Goal: Information Seeking & Learning: Learn about a topic

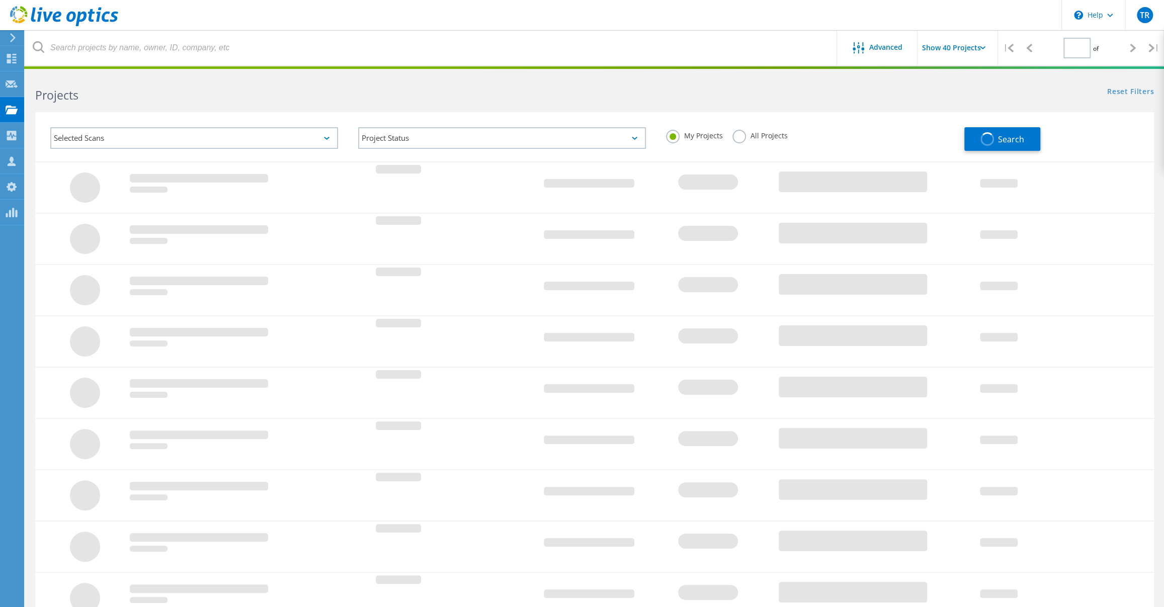
type input "1"
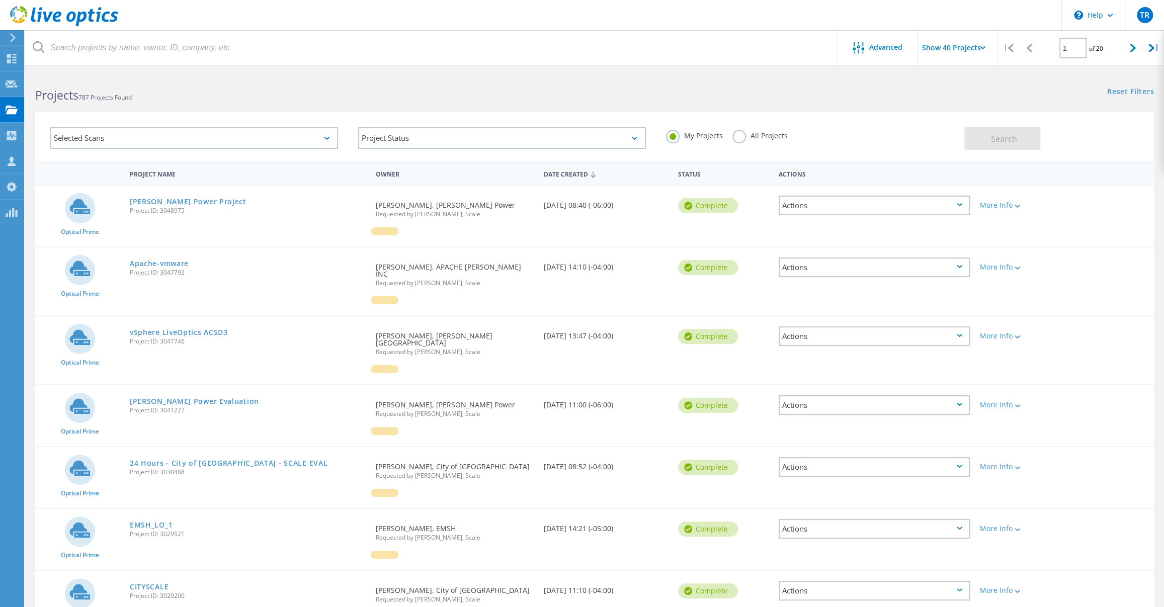
click at [740, 132] on label "All Projects" at bounding box center [760, 135] width 55 height 10
click at [0, 0] on input "All Projects" at bounding box center [0, 0] width 0 height 0
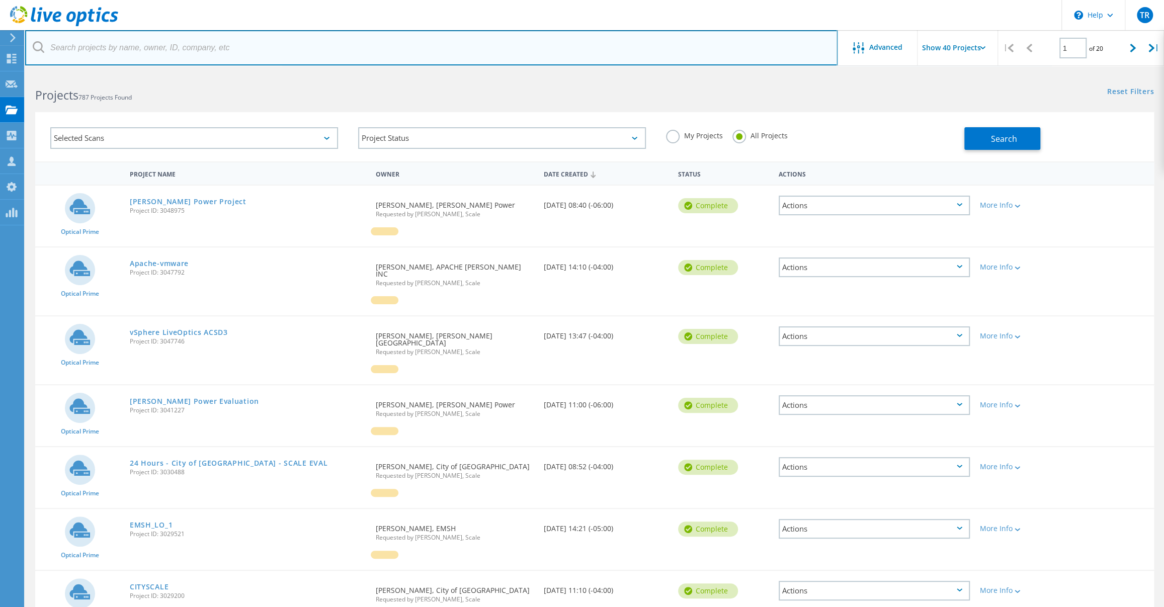
click at [352, 51] on input "text" at bounding box center [431, 47] width 813 height 35
type input "jefferson"
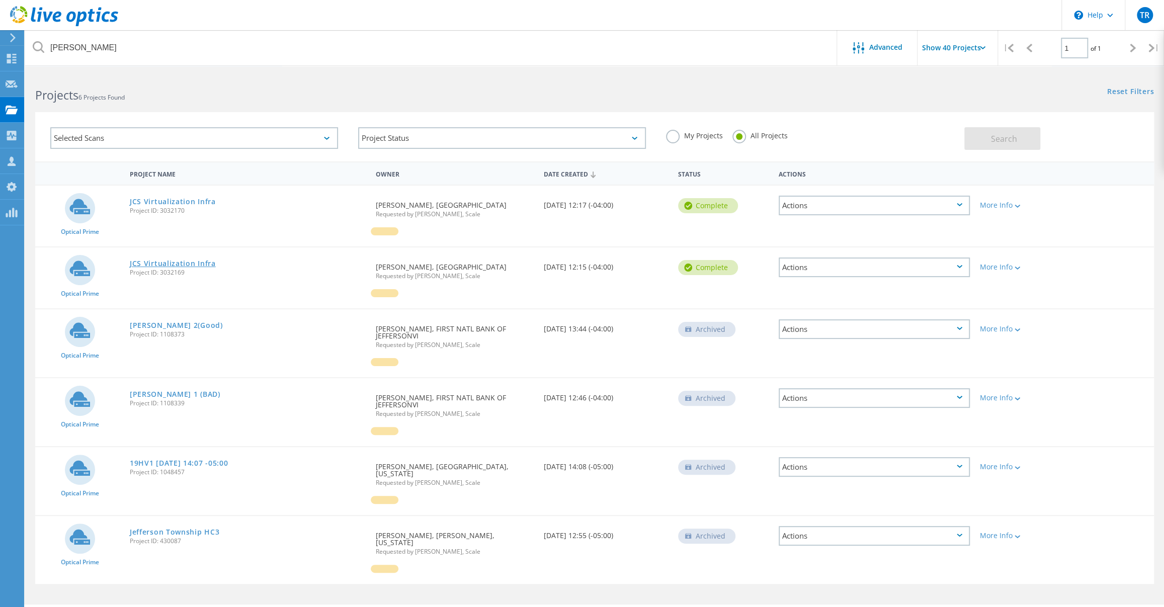
click at [202, 260] on link "JCS Virtualization Infra" at bounding box center [173, 263] width 86 height 7
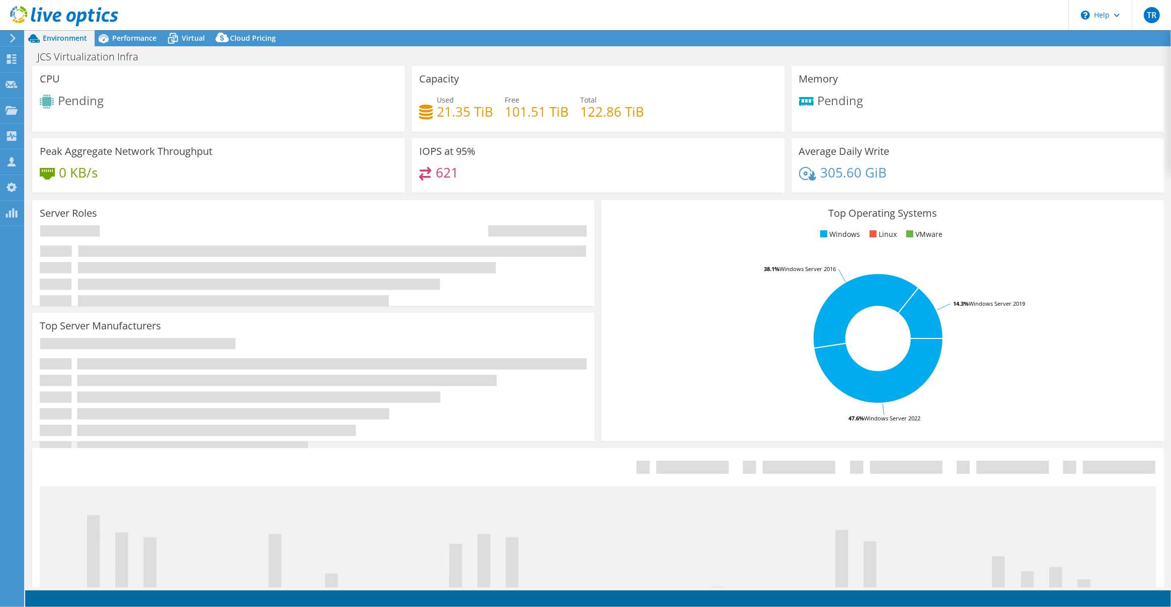
select select "USD"
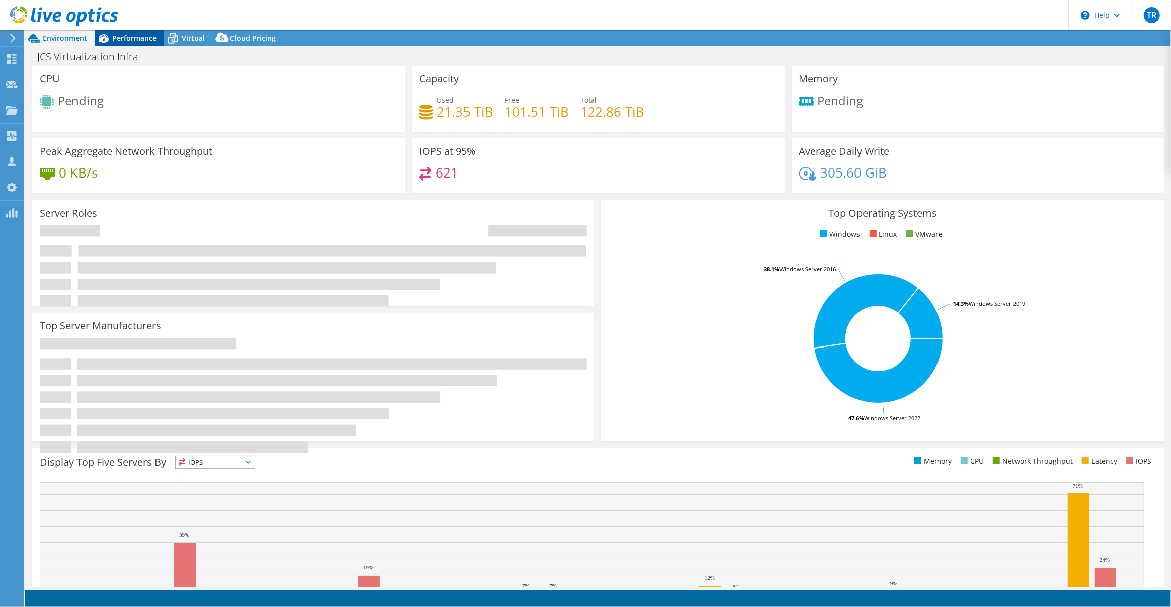
click at [150, 43] on span "Performance" at bounding box center [134, 38] width 44 height 10
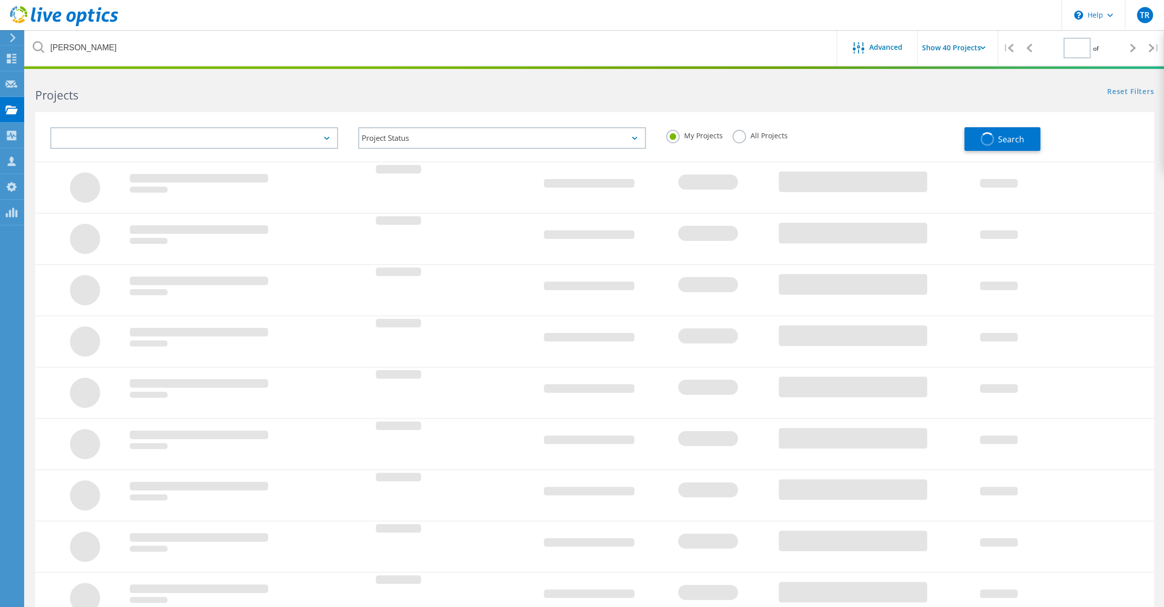
type input "1"
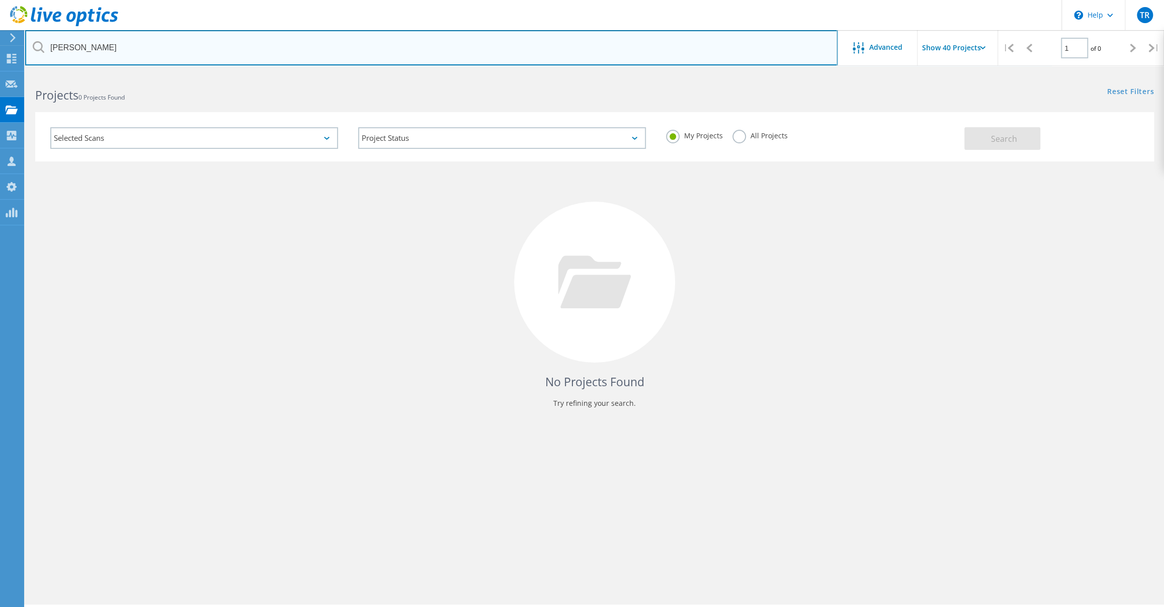
click at [260, 39] on input "[PERSON_NAME]" at bounding box center [431, 47] width 813 height 35
click at [171, 46] on input "[PERSON_NAME]" at bounding box center [431, 47] width 813 height 35
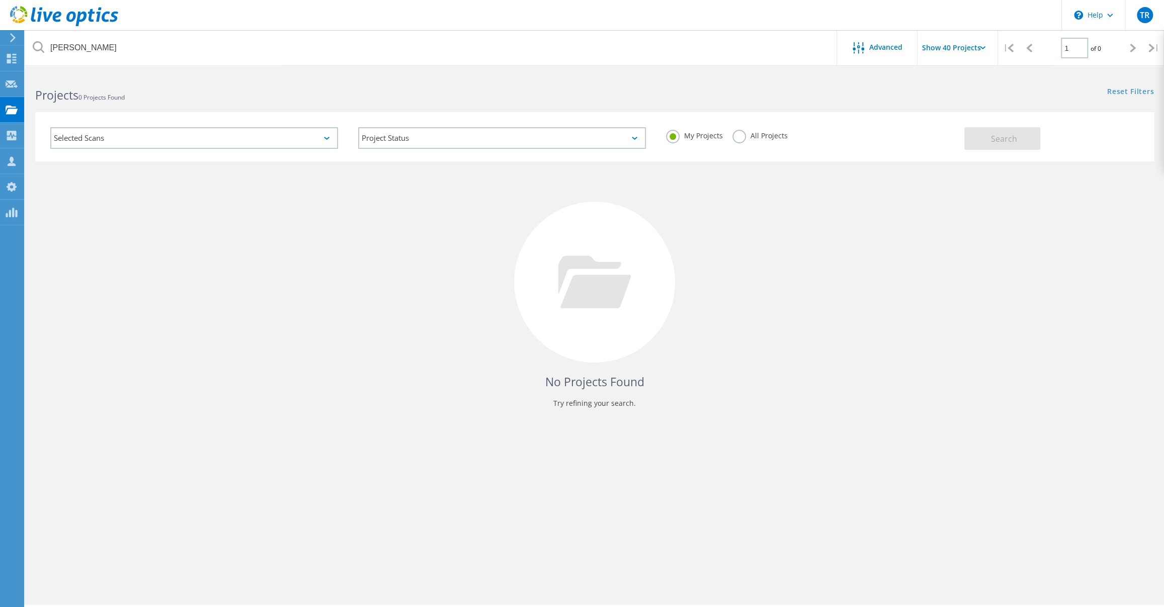
click at [740, 137] on label "All Projects" at bounding box center [760, 135] width 55 height 10
click at [0, 0] on input "All Projects" at bounding box center [0, 0] width 0 height 0
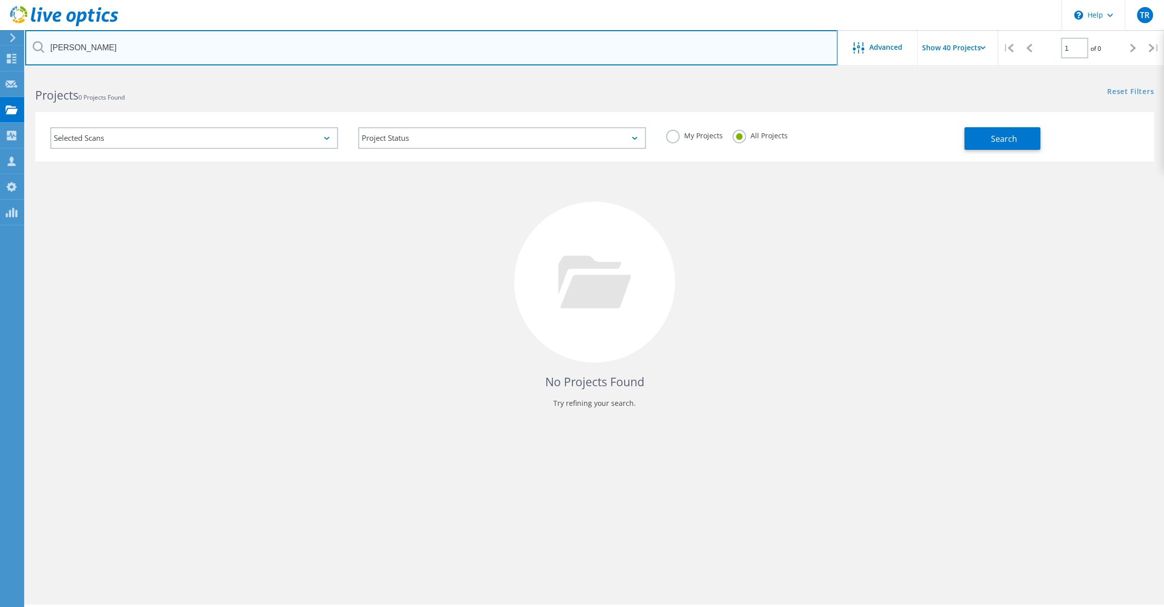
click at [315, 34] on input "jefferson" at bounding box center [431, 47] width 813 height 35
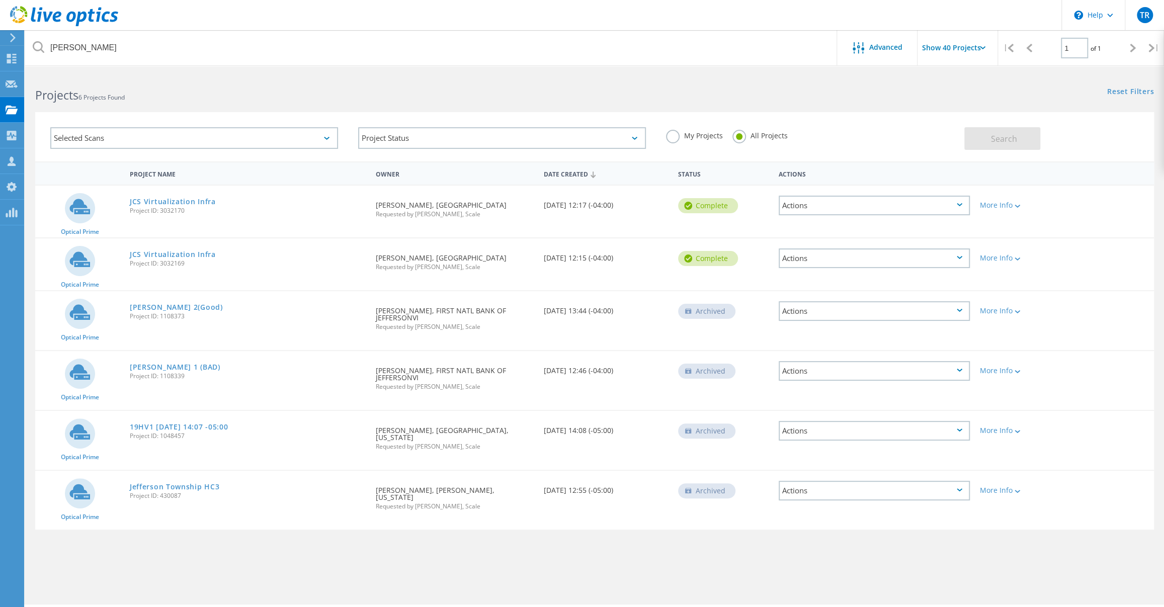
click at [965, 202] on div "Actions" at bounding box center [874, 206] width 191 height 20
click at [1074, 186] on div "Optical Prime JCS Virtualization Infra Project ID: 3032170 Requested By Austin …" at bounding box center [594, 212] width 1119 height 52
click at [1018, 208] on div at bounding box center [1017, 206] width 8 height 6
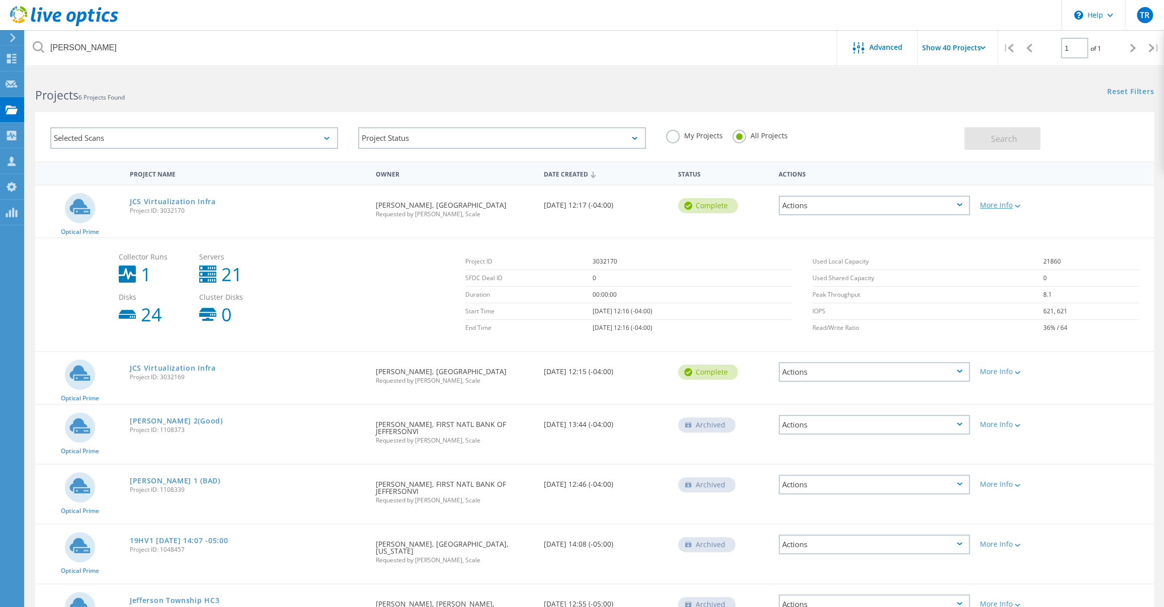
click at [1019, 205] on icon at bounding box center [1018, 206] width 6 height 3
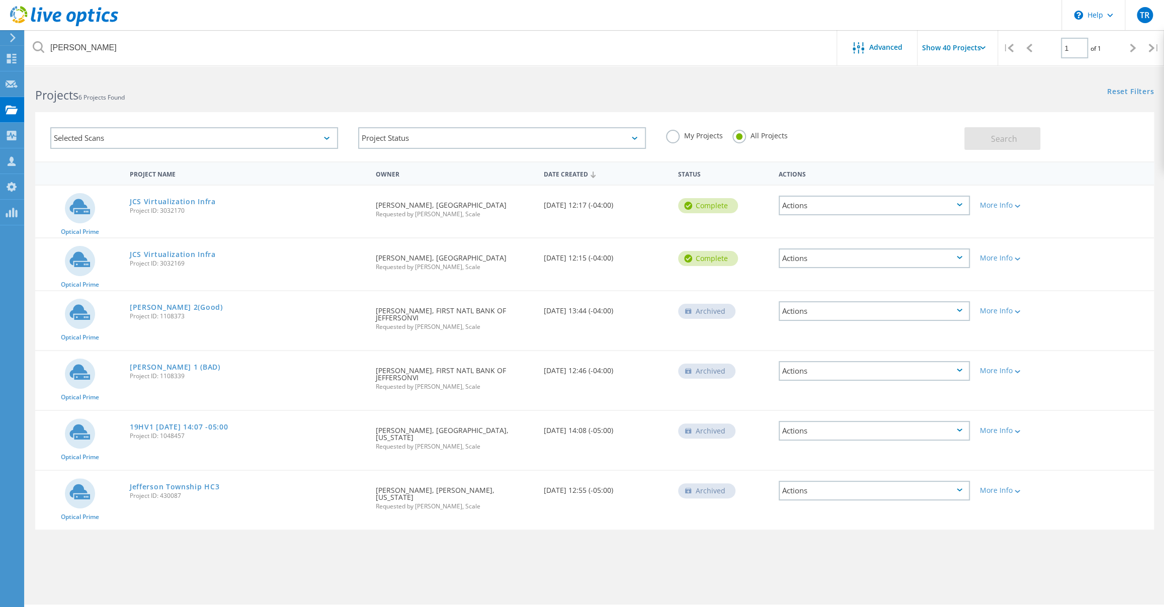
click at [74, 16] on use at bounding box center [64, 16] width 108 height 20
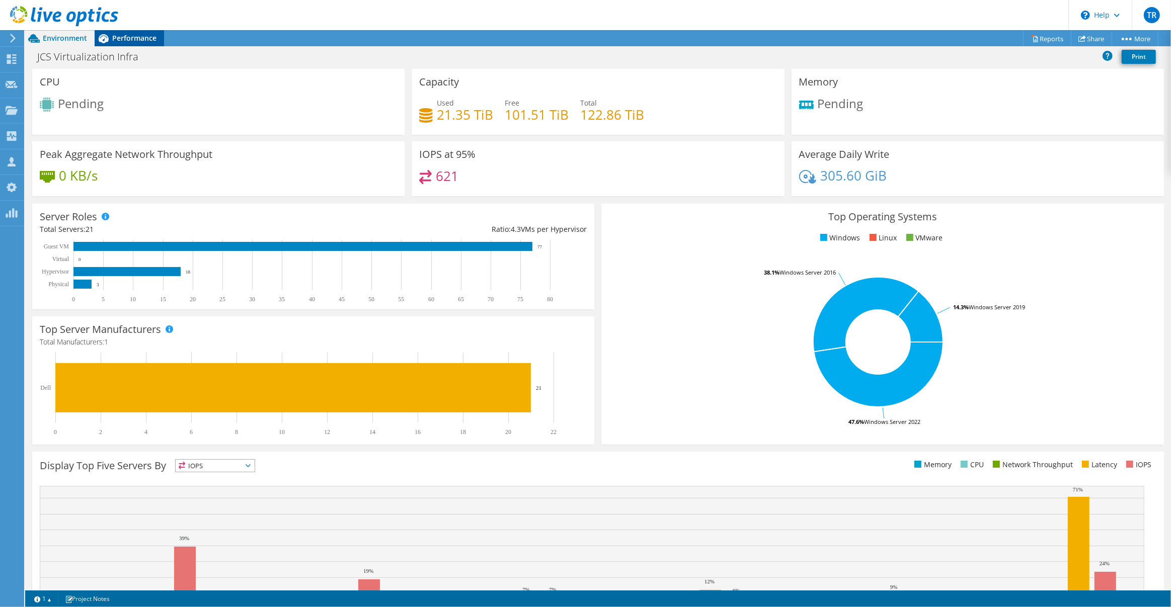
click at [127, 37] on span "Performance" at bounding box center [134, 38] width 44 height 10
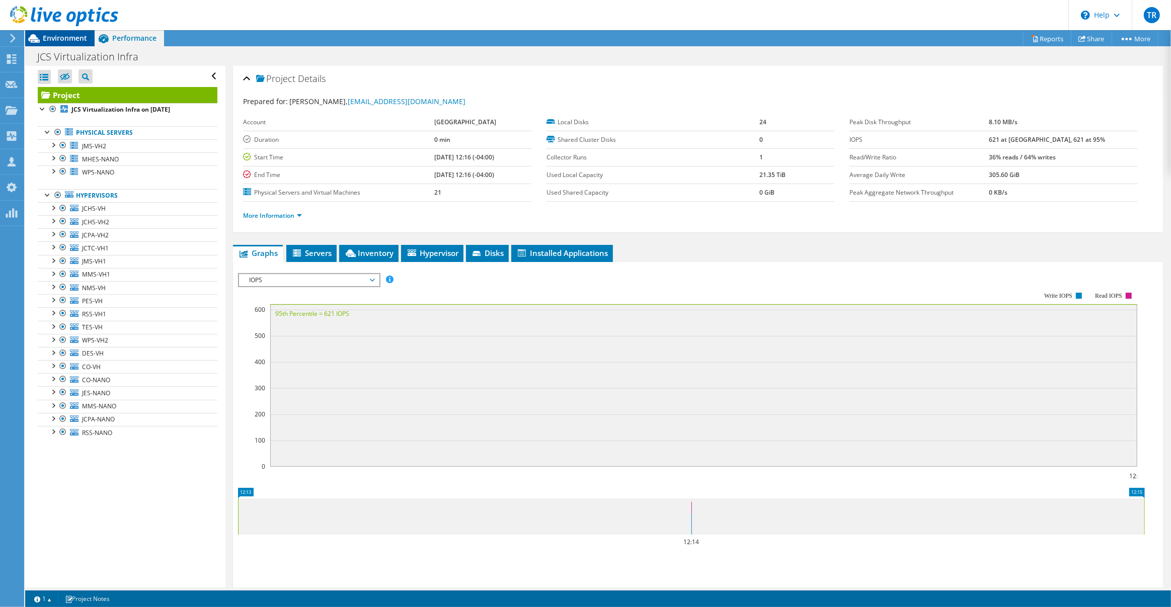
click at [56, 36] on span "Environment" at bounding box center [65, 38] width 44 height 10
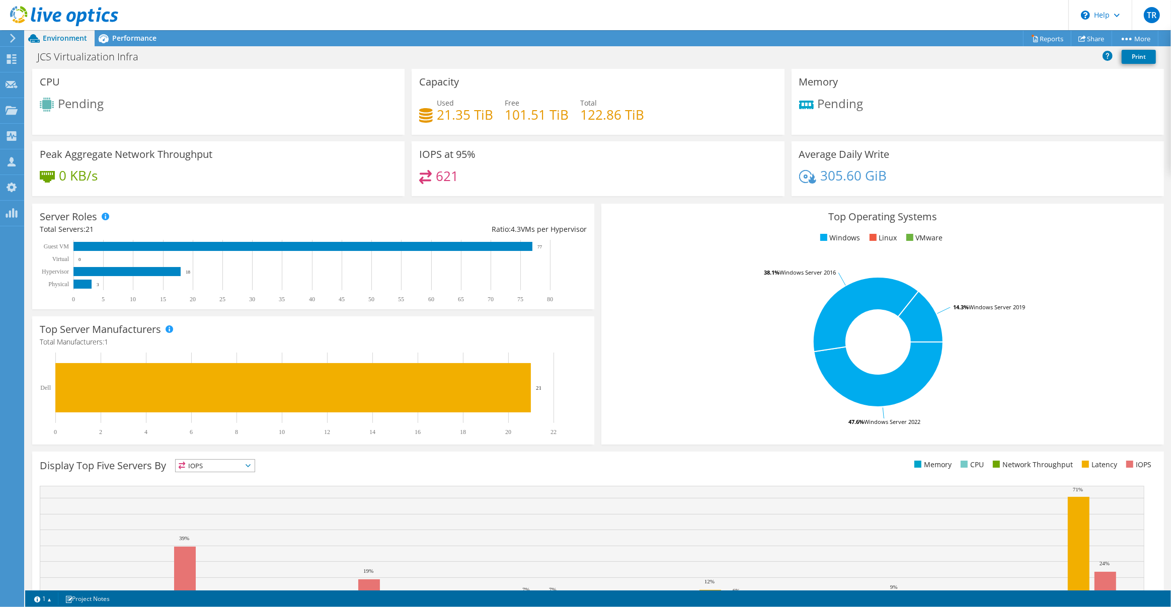
click at [248, 105] on div "Pending" at bounding box center [218, 106] width 357 height 17
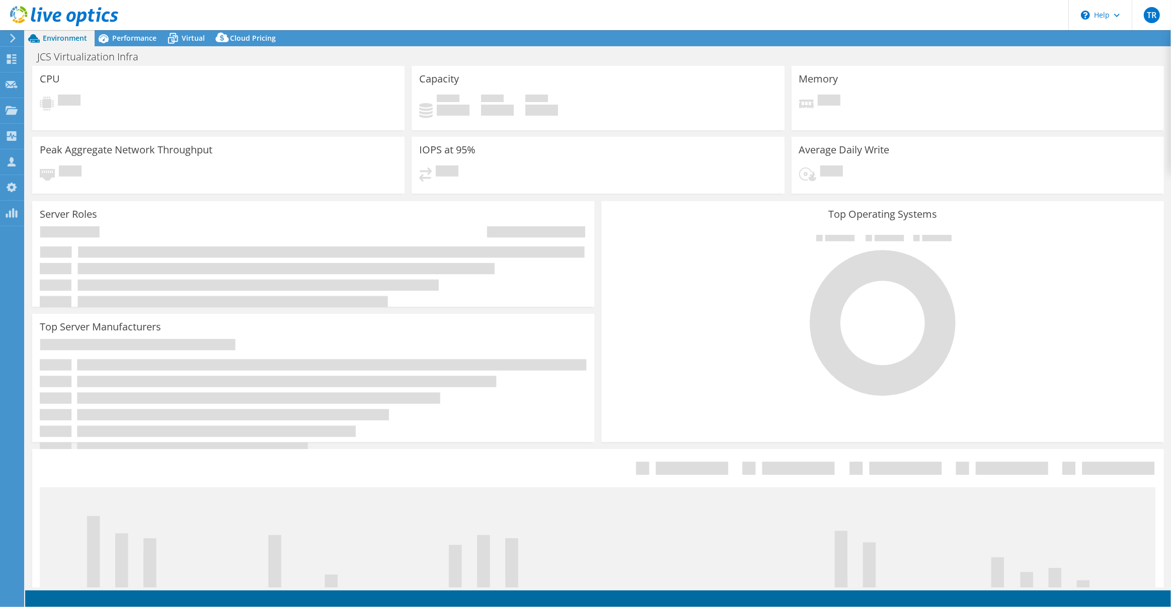
select select "USD"
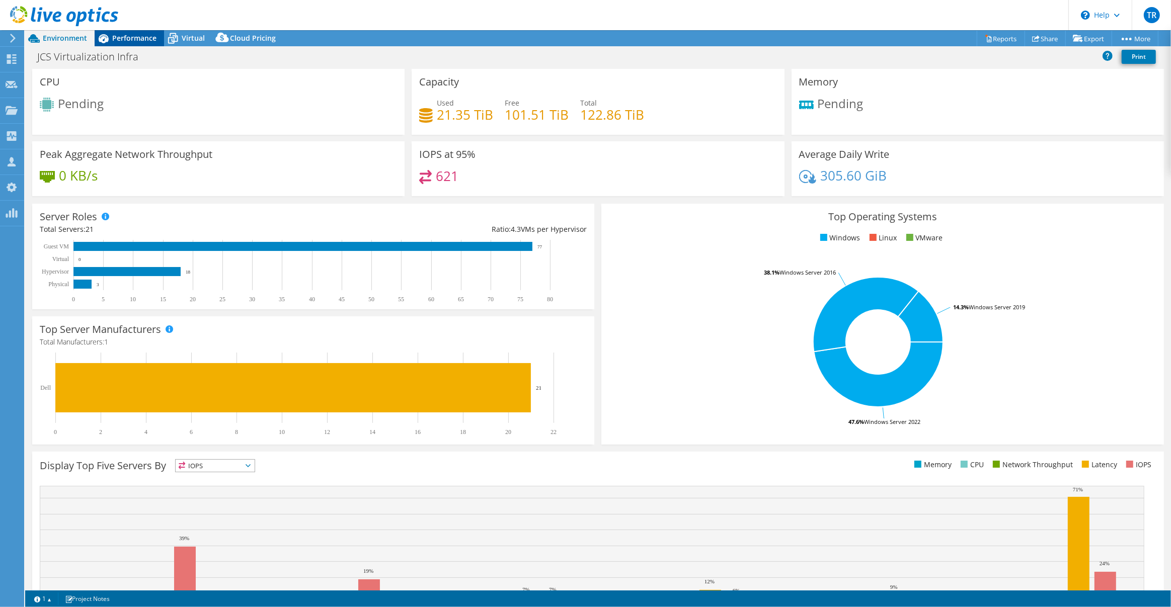
click at [131, 37] on span "Performance" at bounding box center [134, 38] width 44 height 10
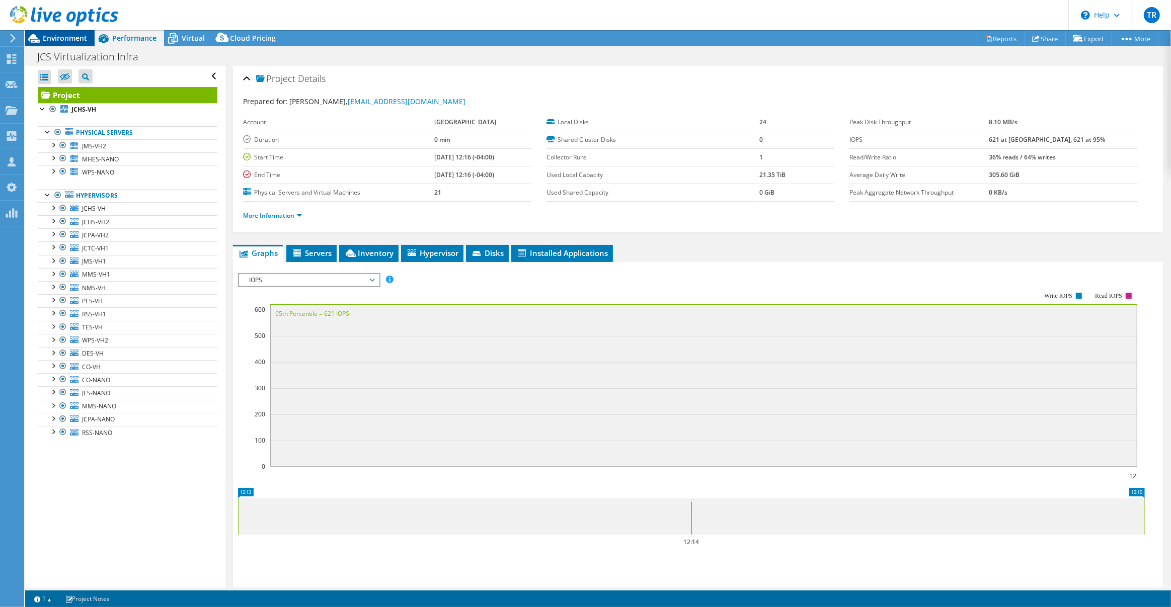
click at [54, 36] on span "Environment" at bounding box center [65, 38] width 44 height 10
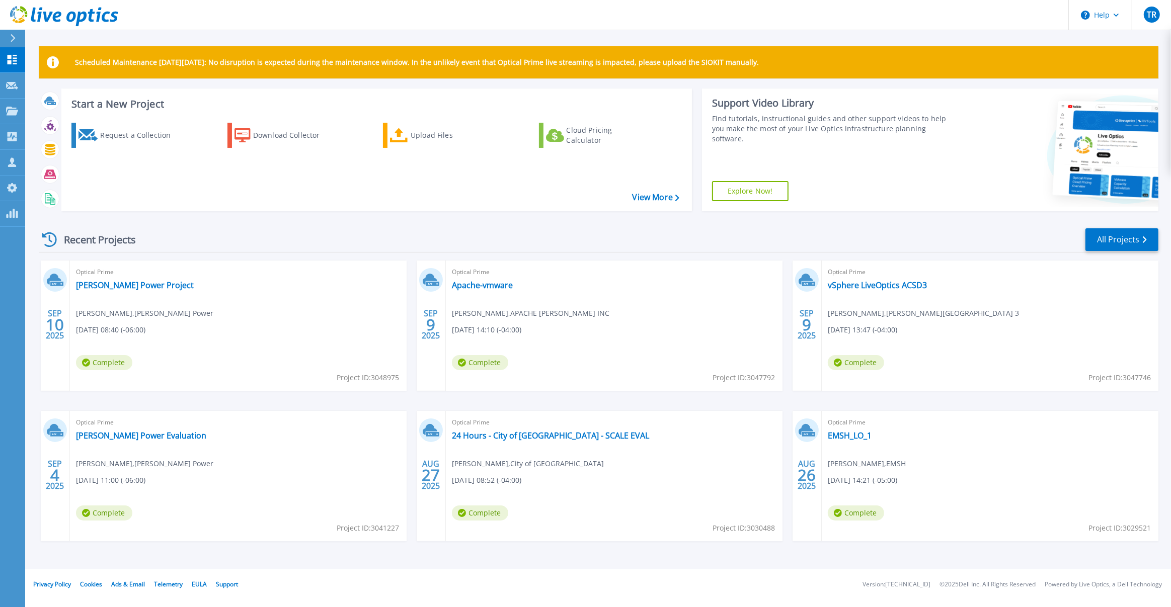
click at [1113, 256] on div "Recent Projects All Projects [DATE] Optical Prime [PERSON_NAME] Power Project […" at bounding box center [598, 394] width 1119 height 350
click at [1115, 244] on link "All Projects" at bounding box center [1121, 239] width 73 height 23
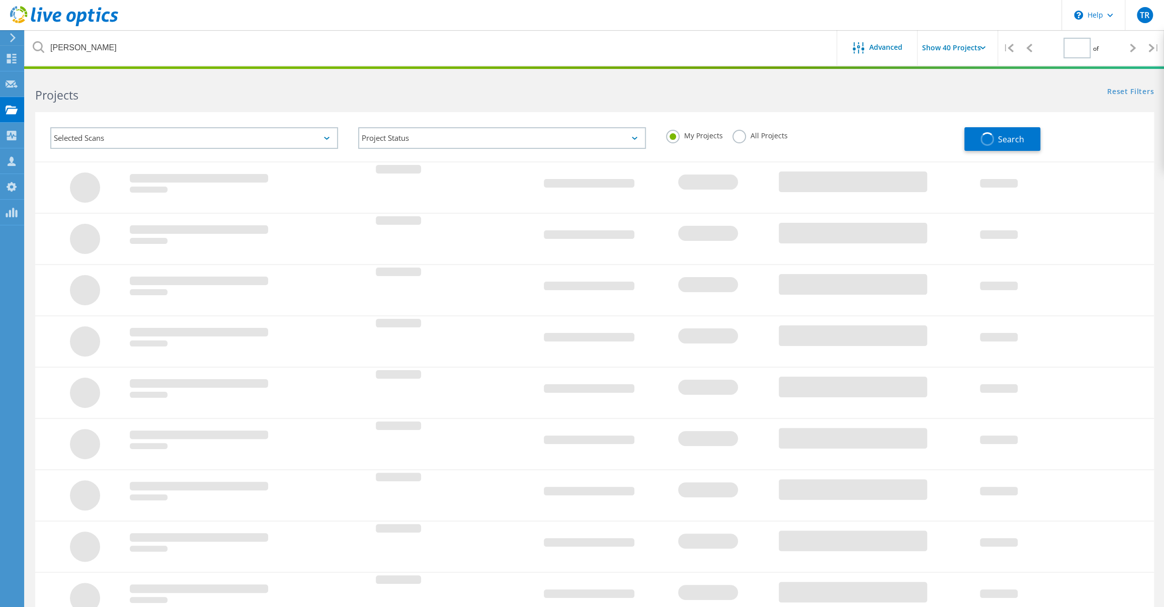
type input "1"
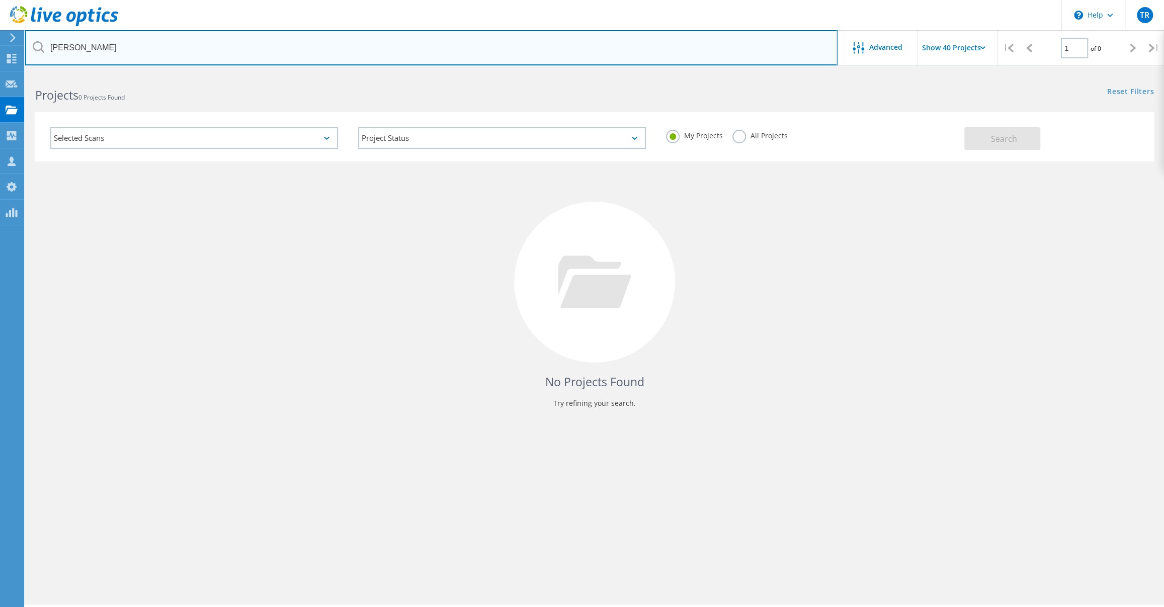
click at [260, 42] on input "jefferson" at bounding box center [431, 47] width 813 height 35
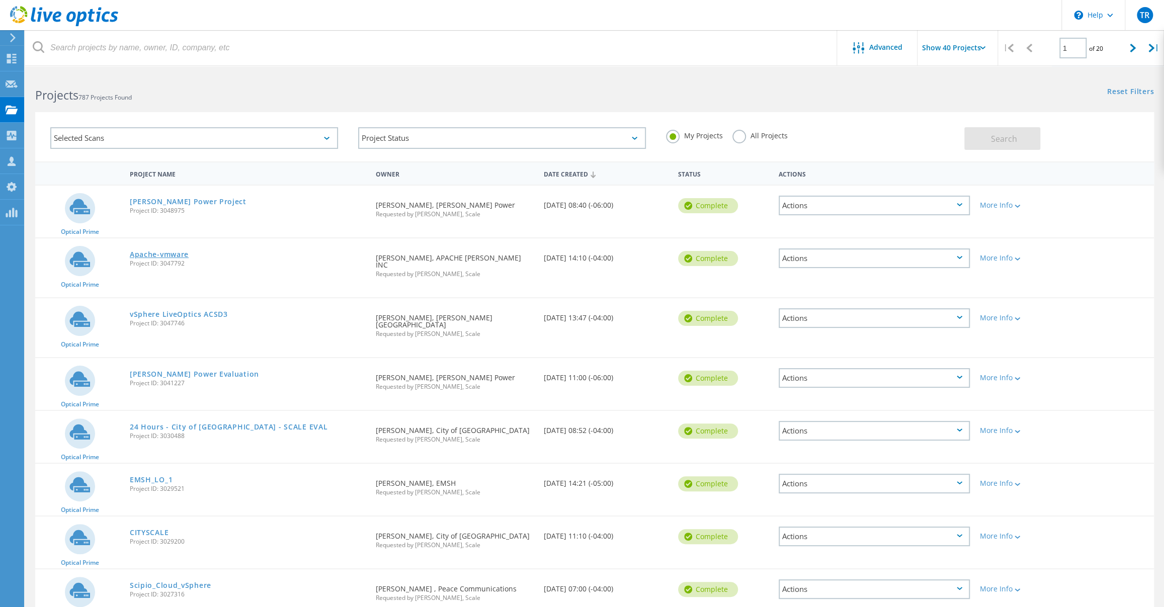
click at [176, 255] on link "Apache-vmware" at bounding box center [159, 254] width 59 height 7
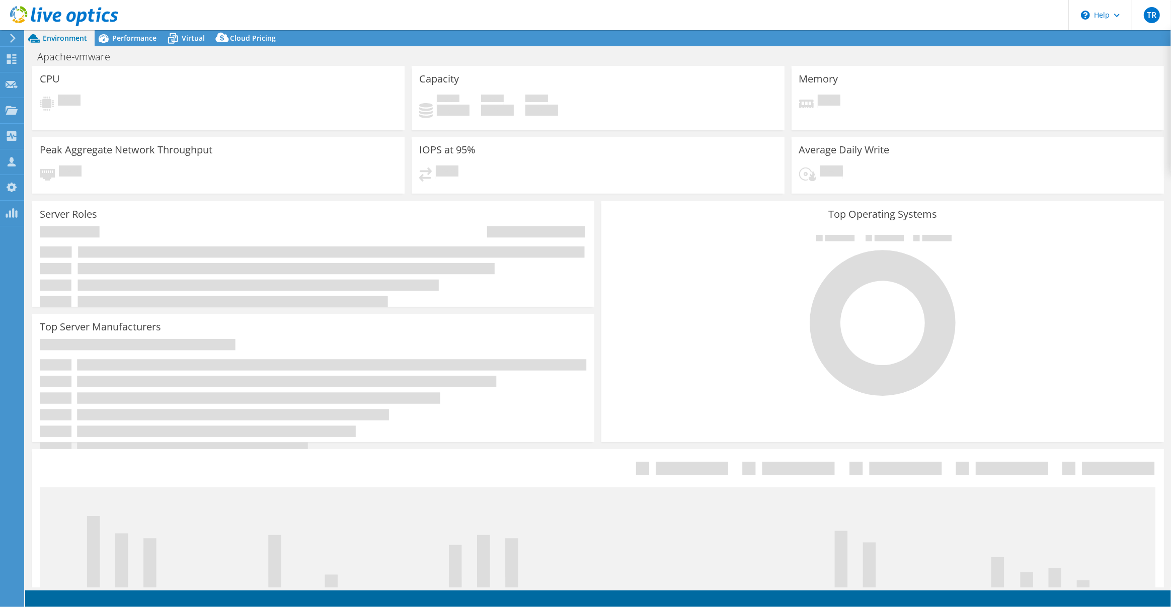
select select "USD"
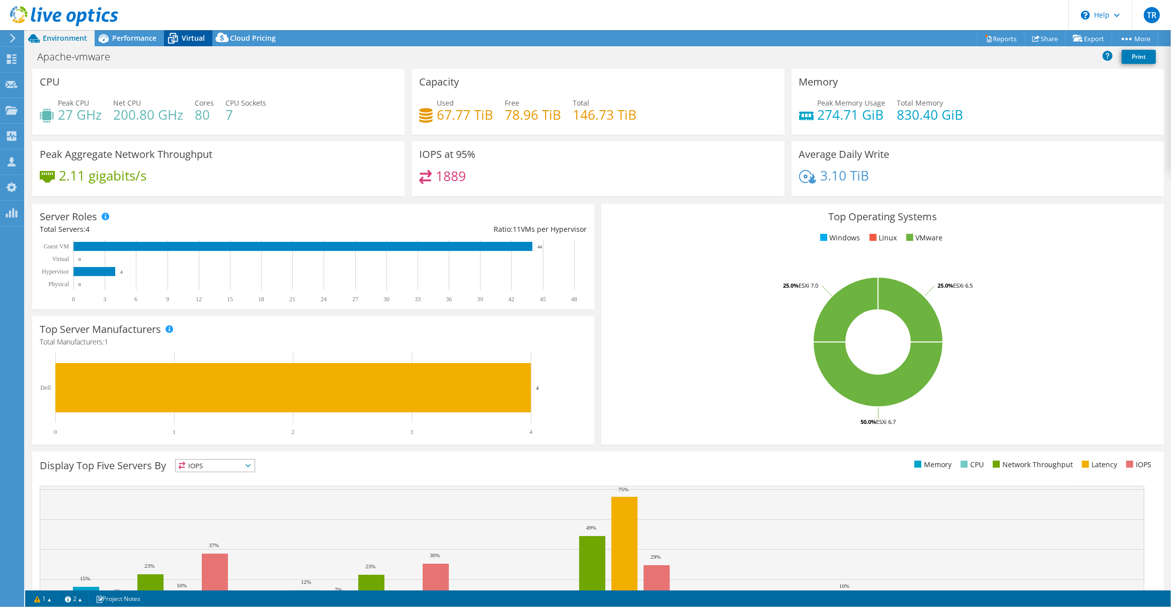
drag, startPoint x: 145, startPoint y: 38, endPoint x: 182, endPoint y: 41, distance: 36.9
click at [146, 37] on span "Performance" at bounding box center [134, 38] width 44 height 10
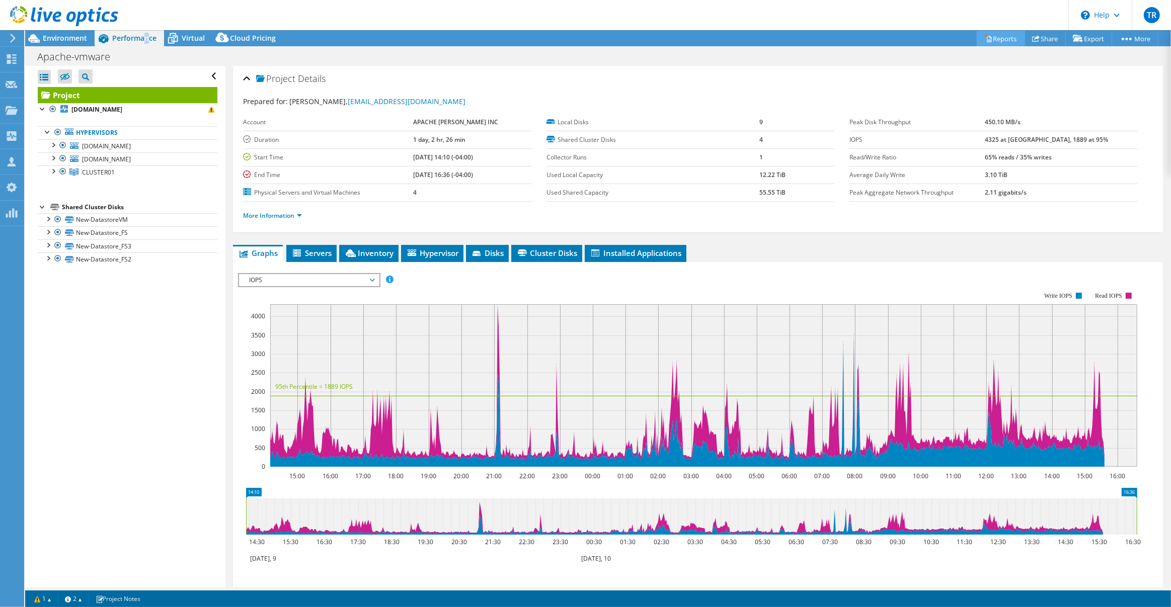
click at [999, 37] on link "Reports" at bounding box center [1001, 39] width 48 height 16
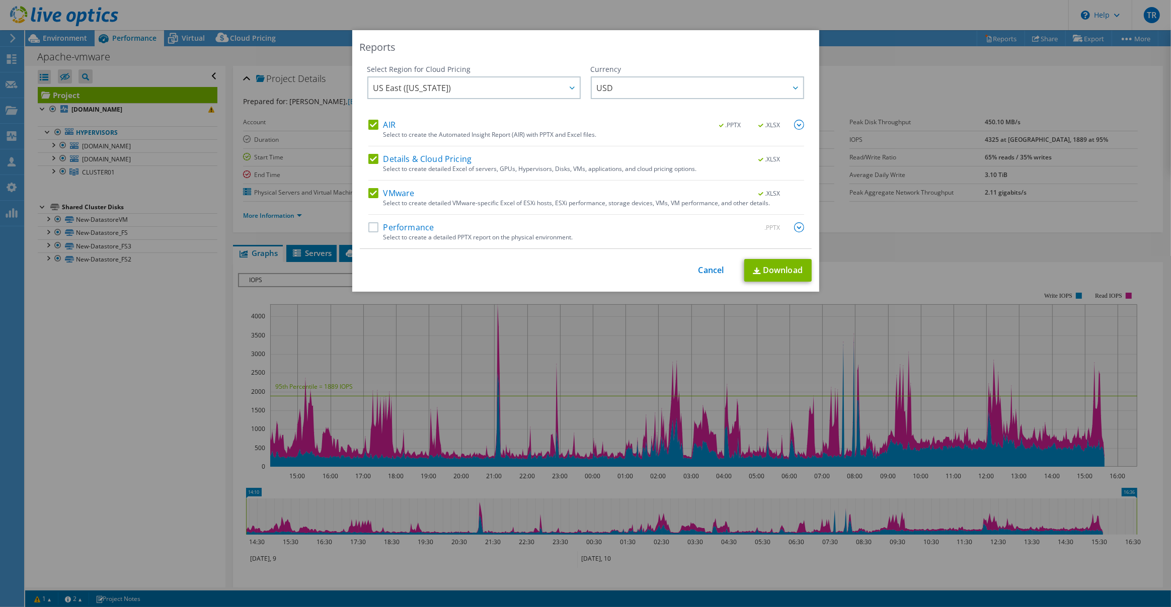
click at [400, 216] on div "AIR .PPTX .XLSX Select to create the Automated Insight Report (AIR) with PPTX a…" at bounding box center [586, 184] width 436 height 129
click at [400, 226] on label "Performance" at bounding box center [401, 227] width 66 height 10
click at [0, 0] on input "Performance" at bounding box center [0, 0] width 0 height 0
click at [770, 269] on link "Download" at bounding box center [777, 270] width 67 height 23
click at [711, 270] on link "Cancel" at bounding box center [711, 271] width 26 height 10
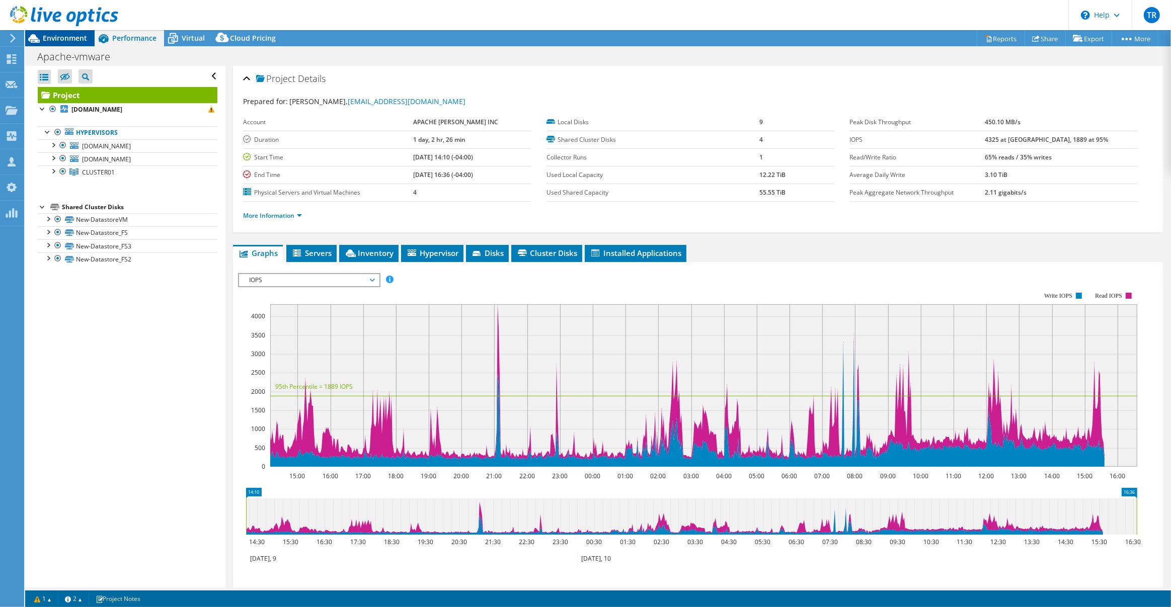
click at [64, 37] on span "Environment" at bounding box center [65, 38] width 44 height 10
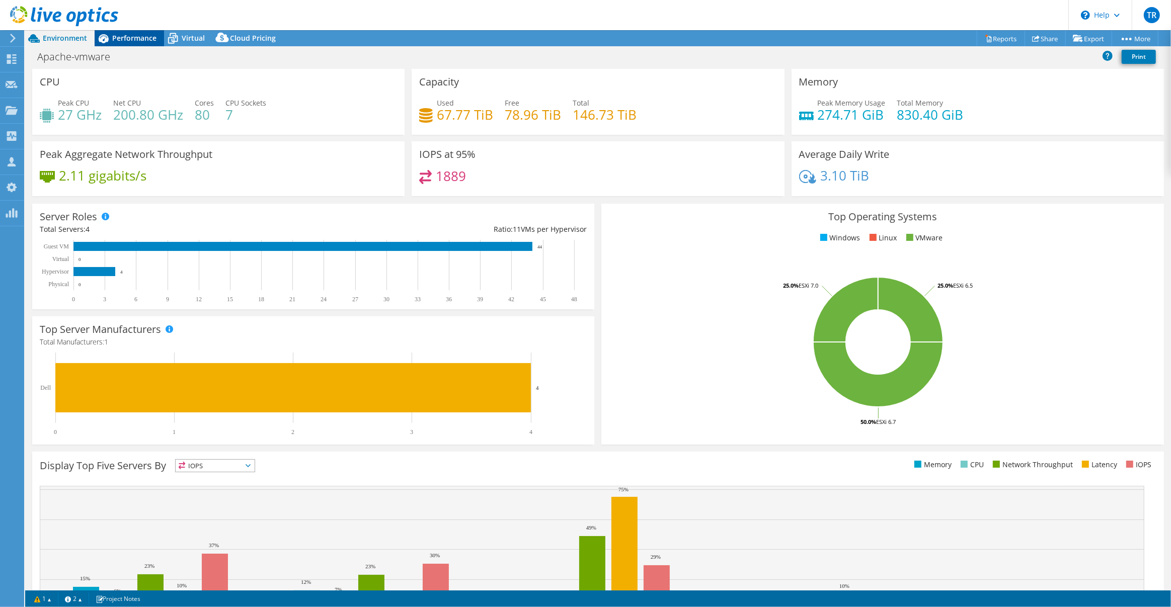
click at [135, 43] on div "Performance" at bounding box center [129, 38] width 69 height 16
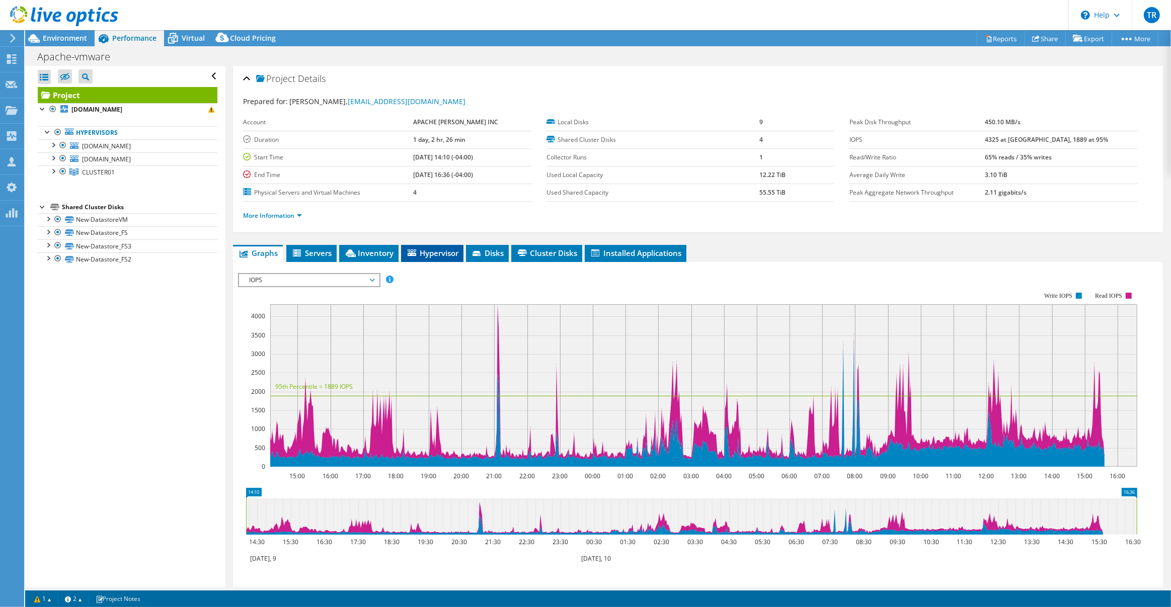
click at [440, 255] on span "Hypervisor" at bounding box center [432, 253] width 52 height 10
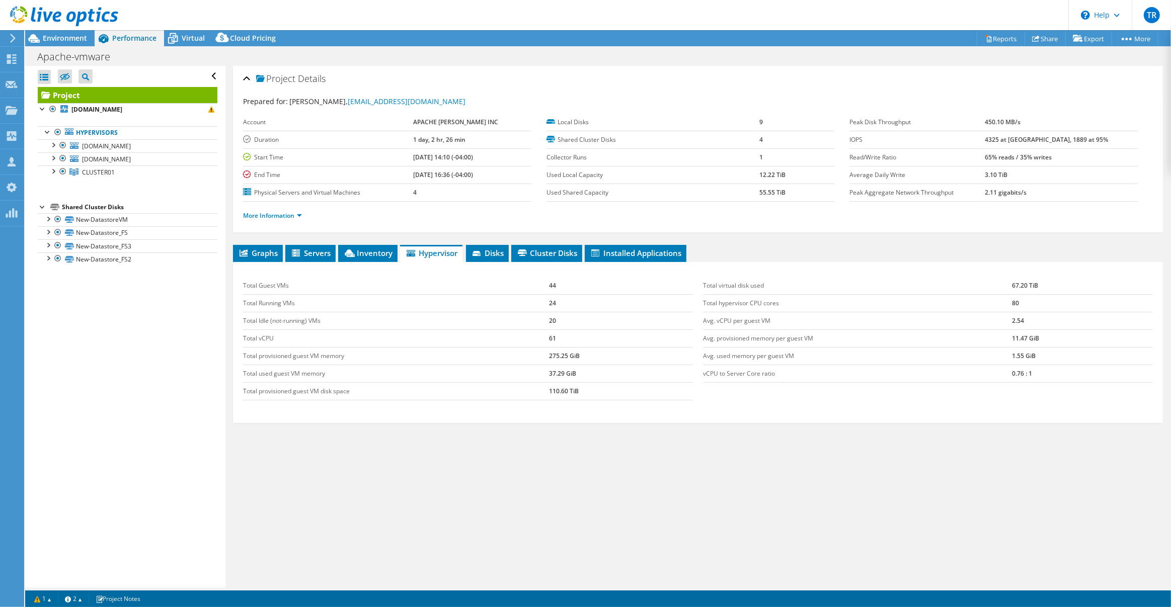
click at [69, 31] on div at bounding box center [59, 17] width 118 height 34
click at [69, 33] on span "Environment" at bounding box center [65, 38] width 44 height 10
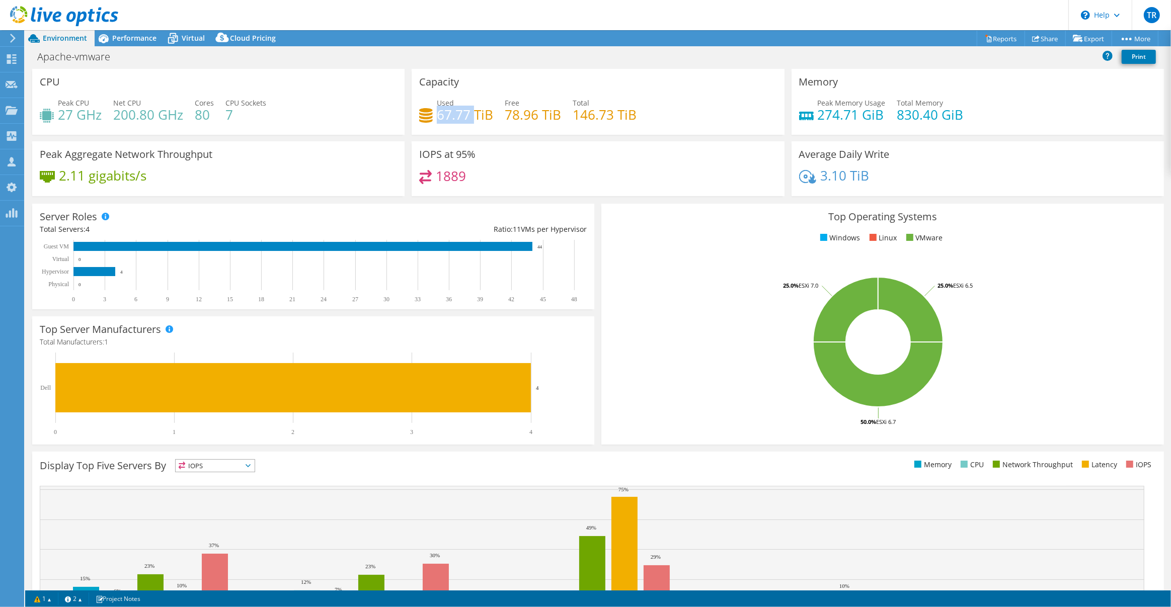
drag, startPoint x: 435, startPoint y: 115, endPoint x: 472, endPoint y: 118, distance: 37.4
click at [473, 118] on h4 "67.77 TiB" at bounding box center [465, 114] width 56 height 11
click at [136, 33] on span "Performance" at bounding box center [134, 38] width 44 height 10
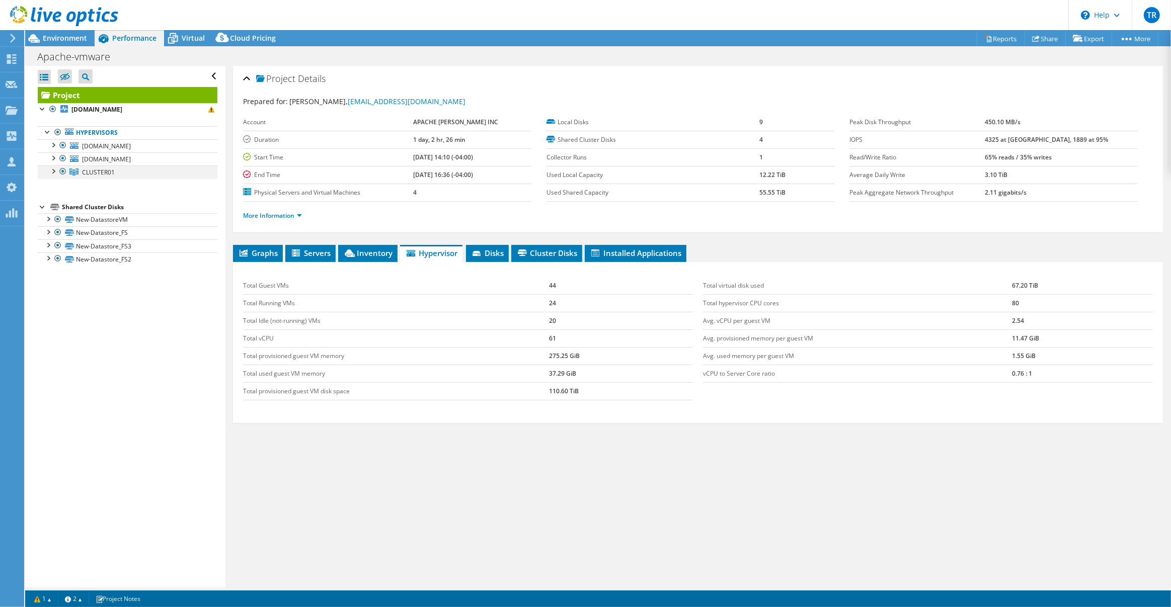
click at [53, 170] on div at bounding box center [53, 171] width 10 height 10
click at [56, 156] on div at bounding box center [53, 157] width 10 height 10
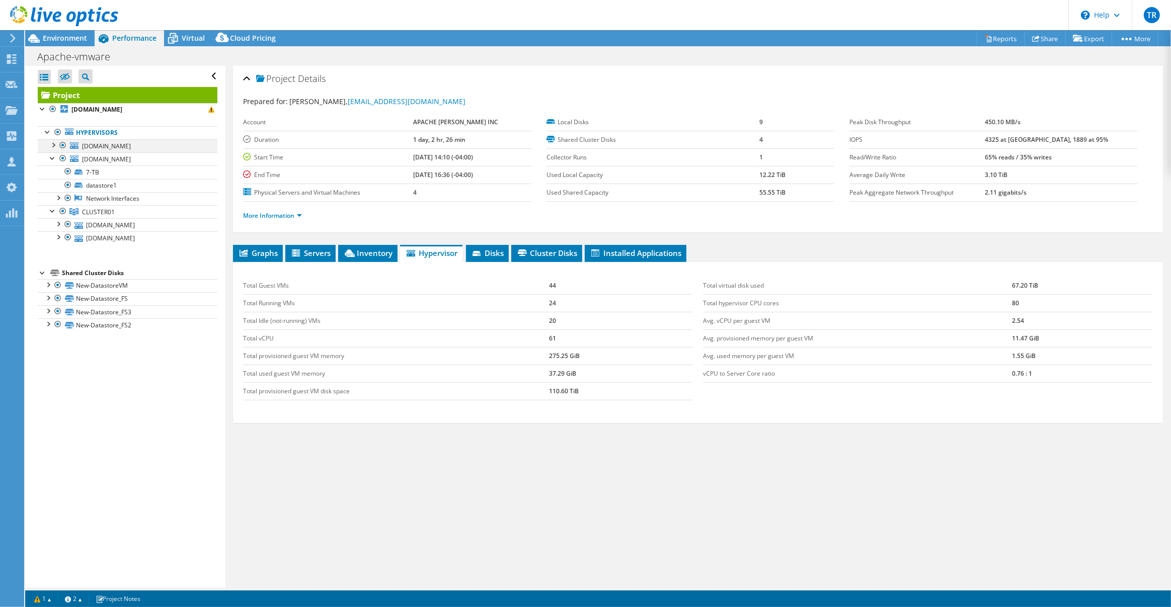
click at [52, 145] on div at bounding box center [53, 144] width 10 height 10
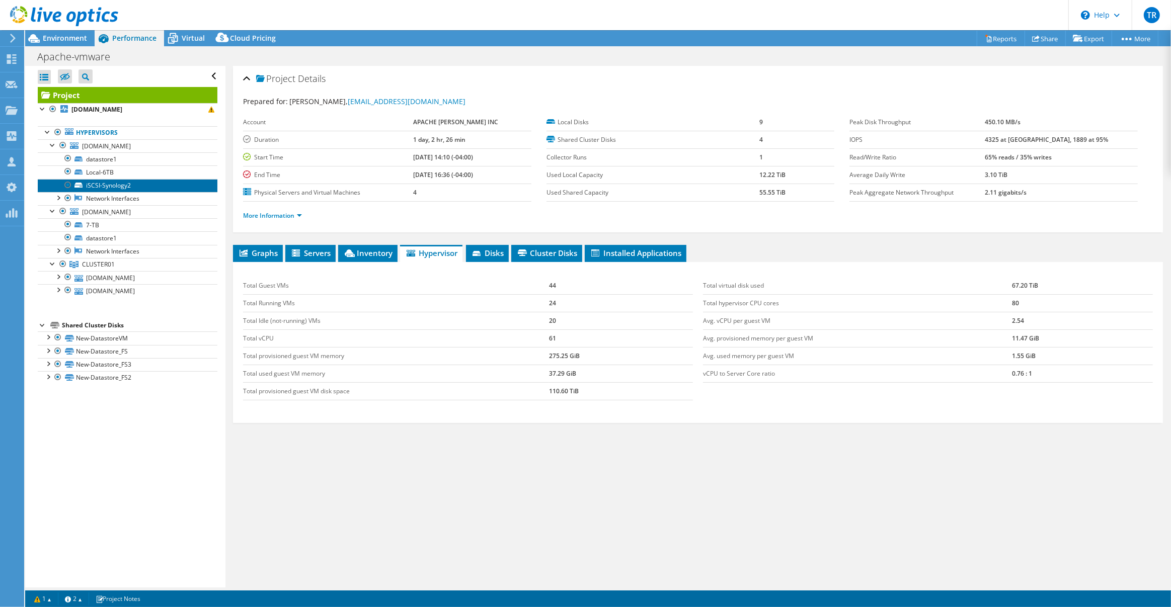
click at [122, 184] on link "iSCSI-Synology2" at bounding box center [128, 185] width 180 height 13
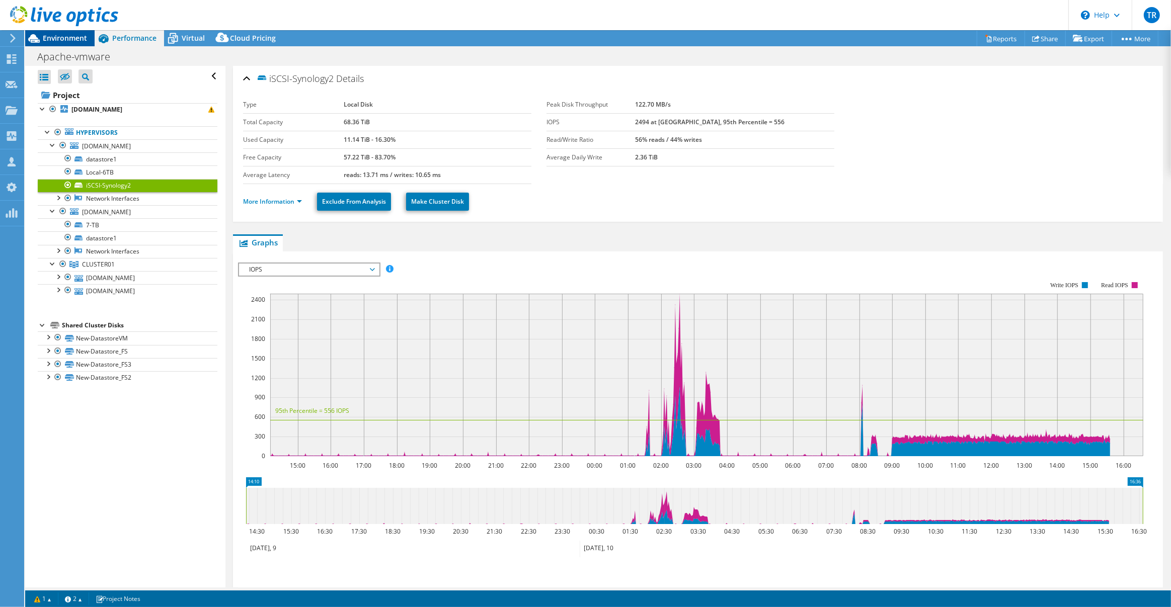
click at [75, 37] on span "Environment" at bounding box center [65, 38] width 44 height 10
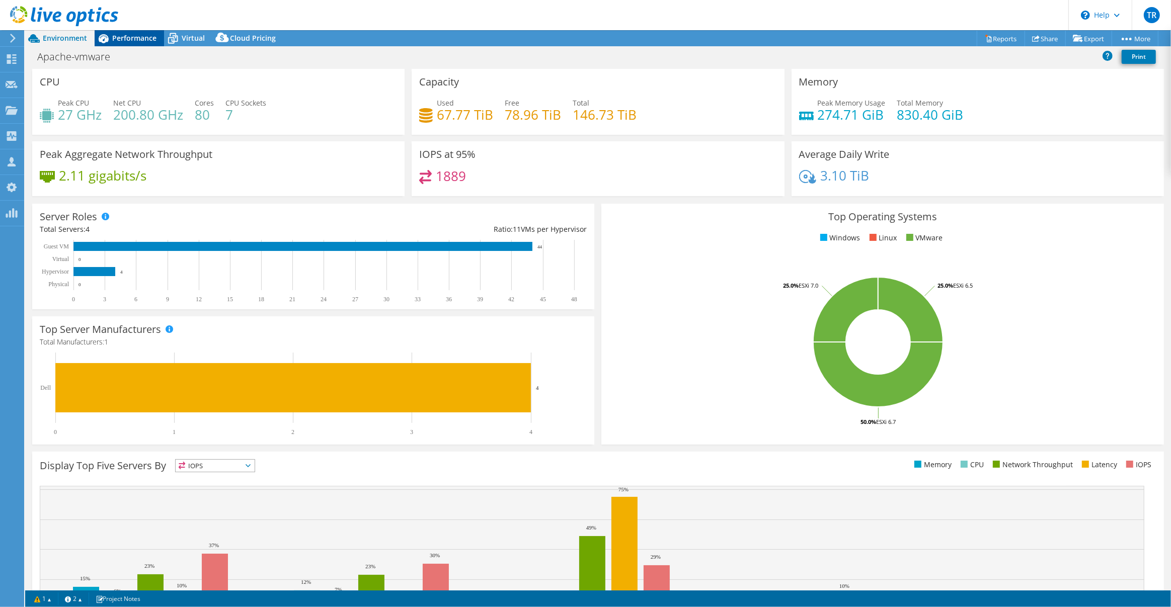
click at [127, 39] on span "Performance" at bounding box center [134, 38] width 44 height 10
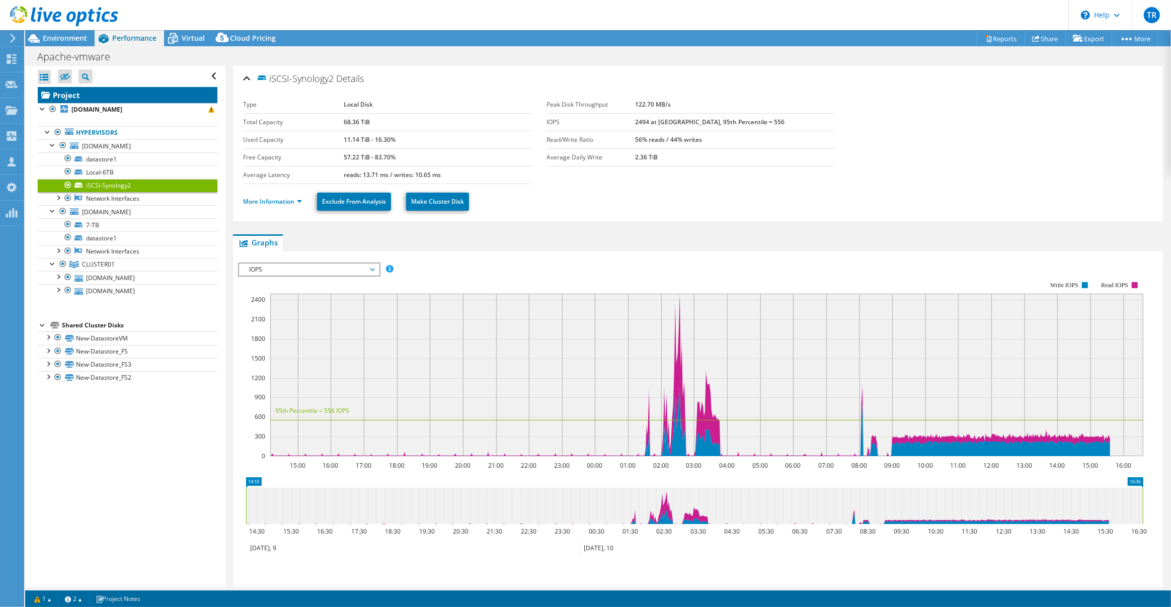
click at [78, 93] on link "Project" at bounding box center [128, 95] width 180 height 16
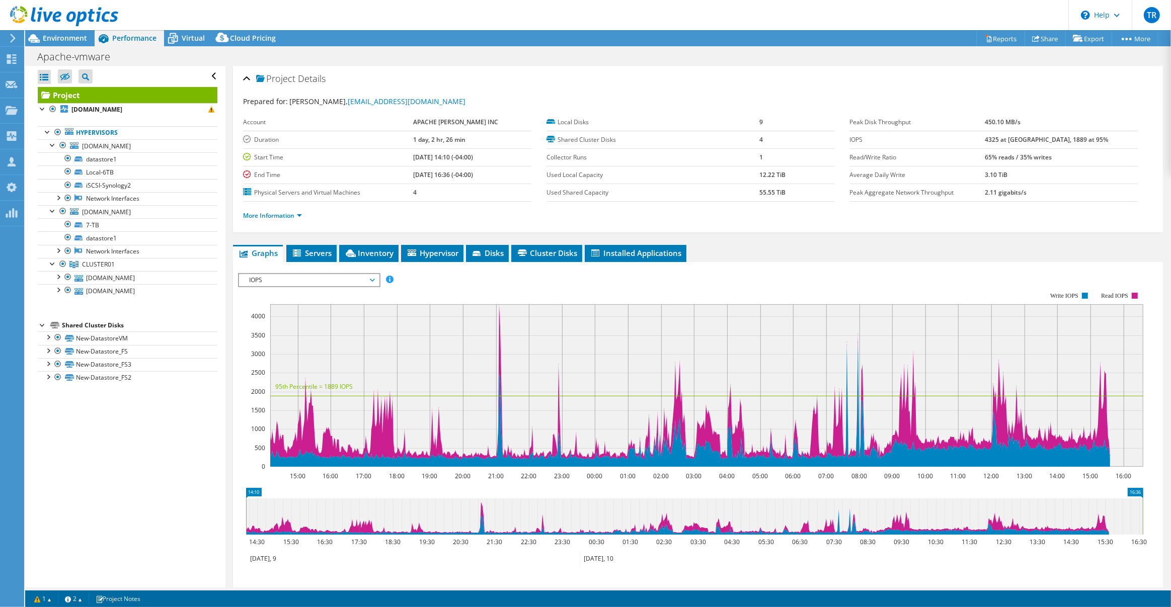
click at [377, 274] on span "IOPS" at bounding box center [308, 280] width 139 height 12
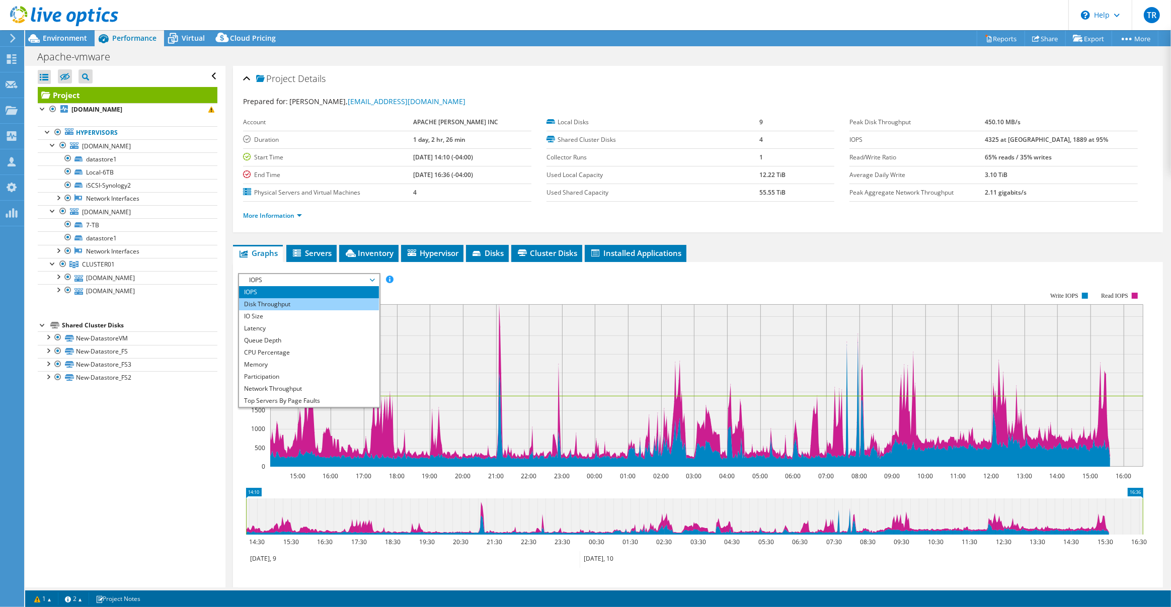
click at [345, 302] on li "Disk Throughput" at bounding box center [308, 304] width 139 height 12
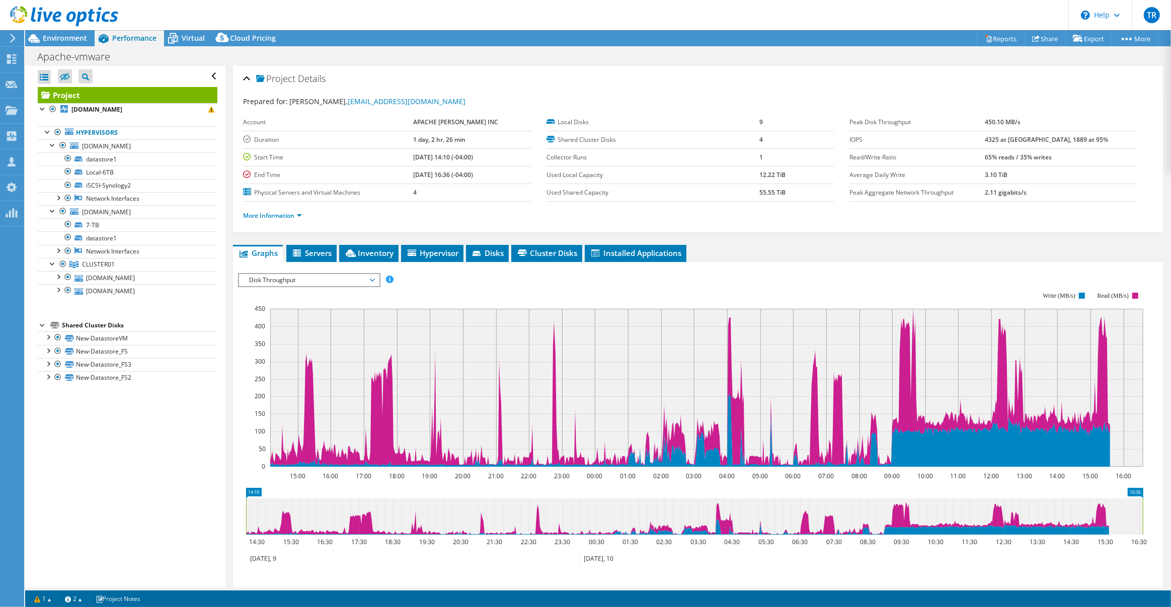
click at [373, 277] on span "Disk Throughput" at bounding box center [308, 280] width 129 height 12
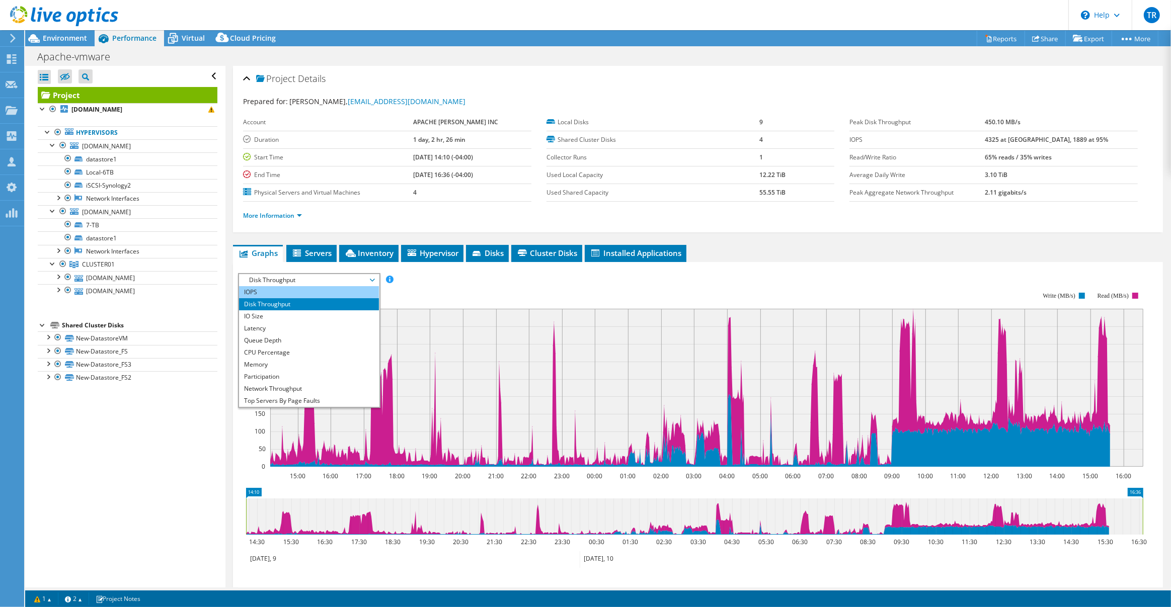
click at [328, 289] on li "IOPS" at bounding box center [308, 292] width 139 height 12
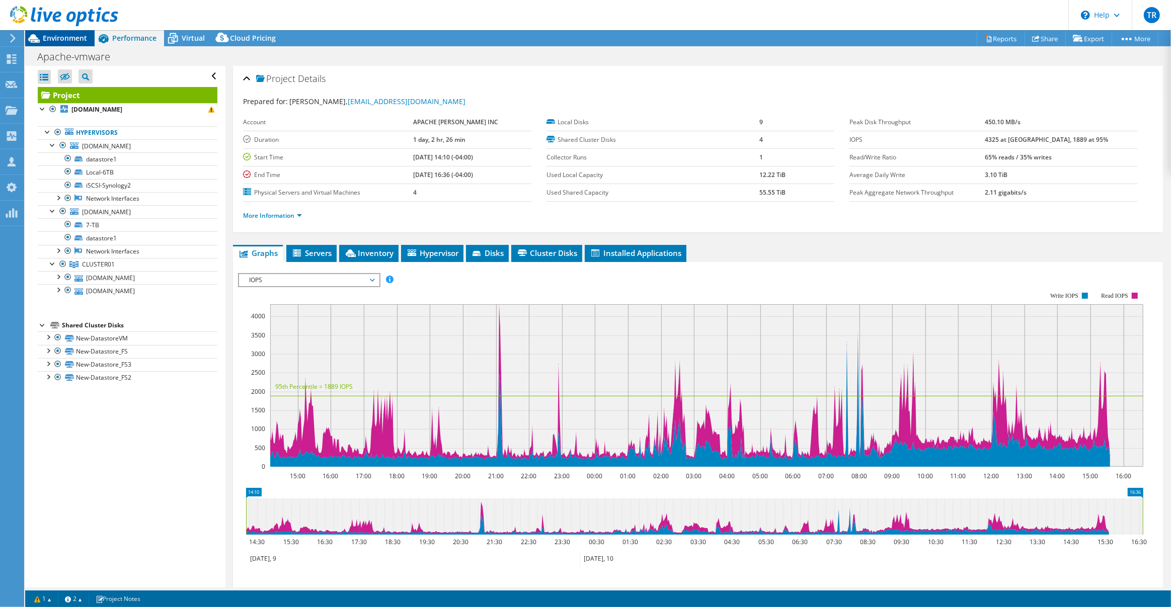
click at [85, 41] on span "Environment" at bounding box center [65, 38] width 44 height 10
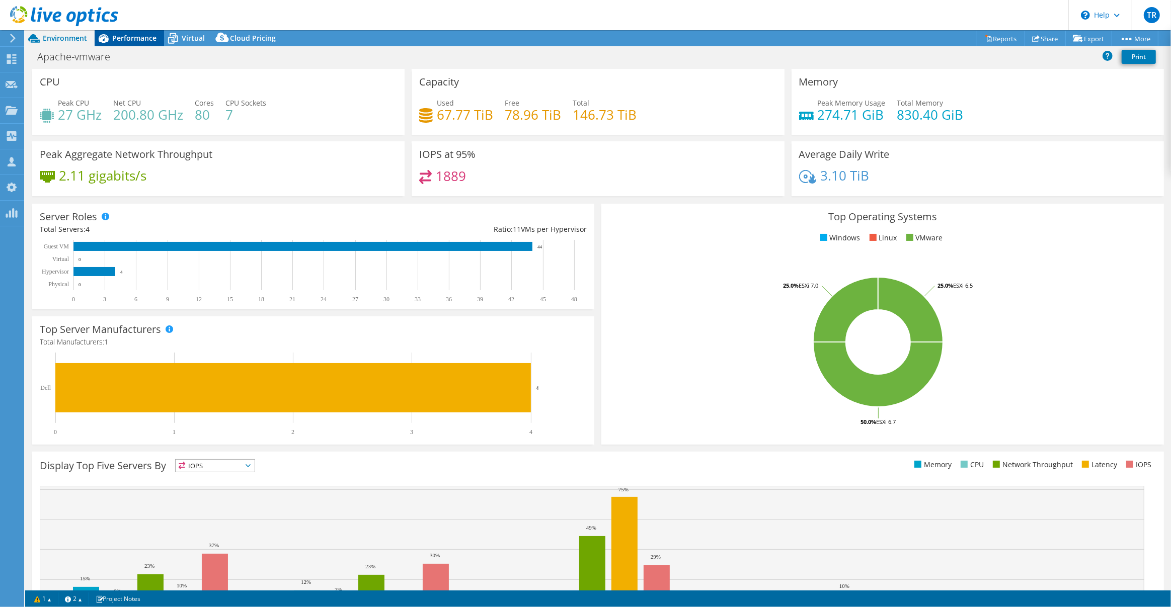
click at [144, 35] on span "Performance" at bounding box center [134, 38] width 44 height 10
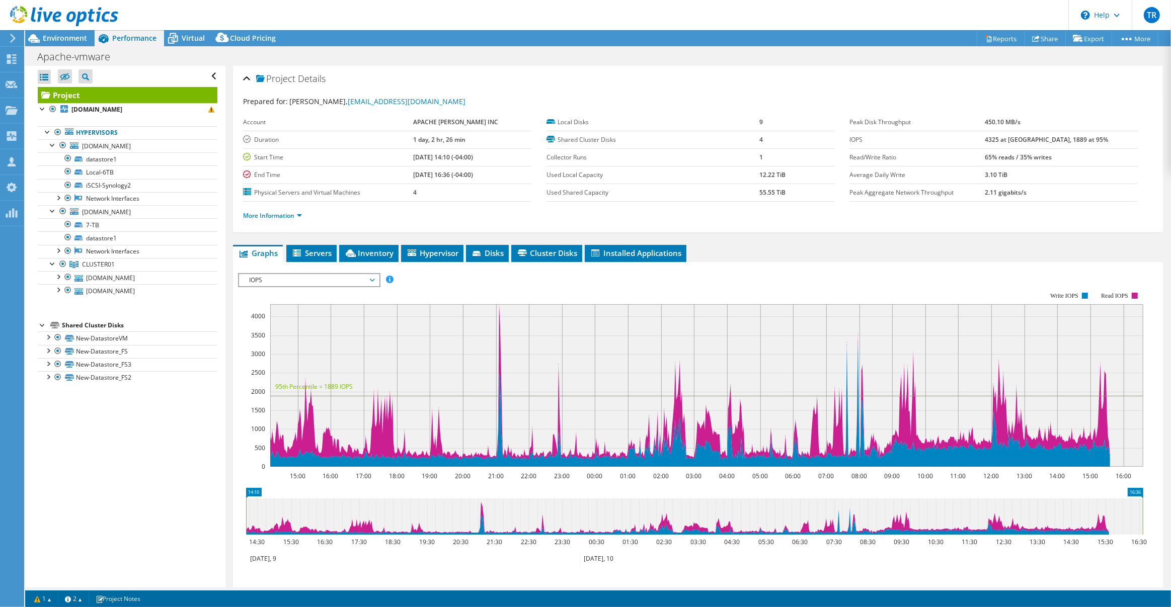
click at [366, 277] on span "IOPS" at bounding box center [308, 280] width 129 height 12
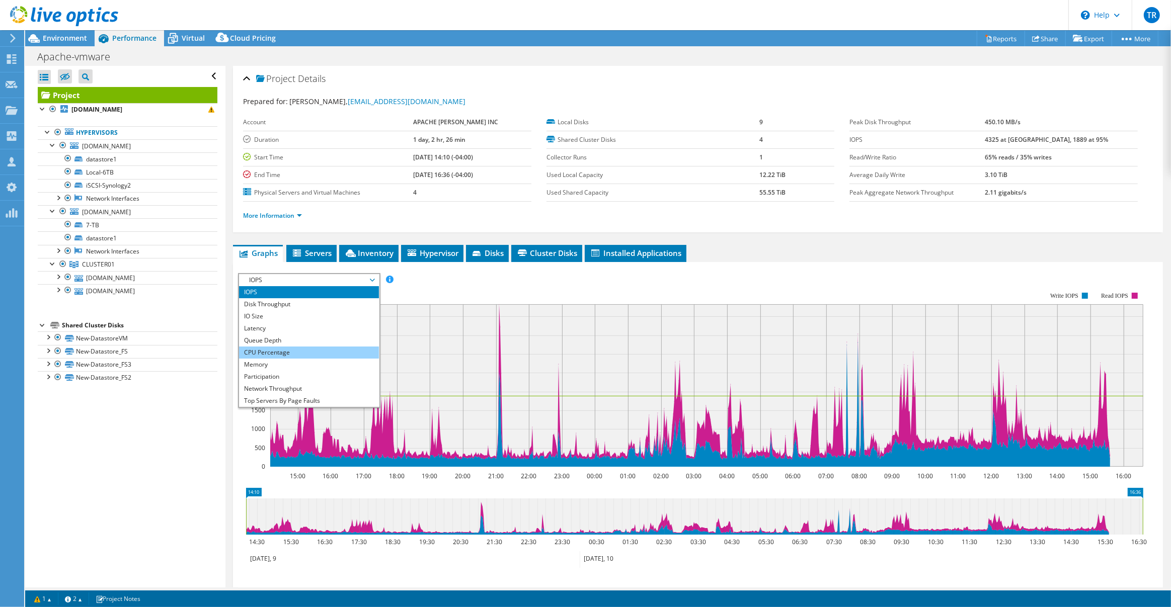
click at [307, 347] on li "CPU Percentage" at bounding box center [308, 353] width 139 height 12
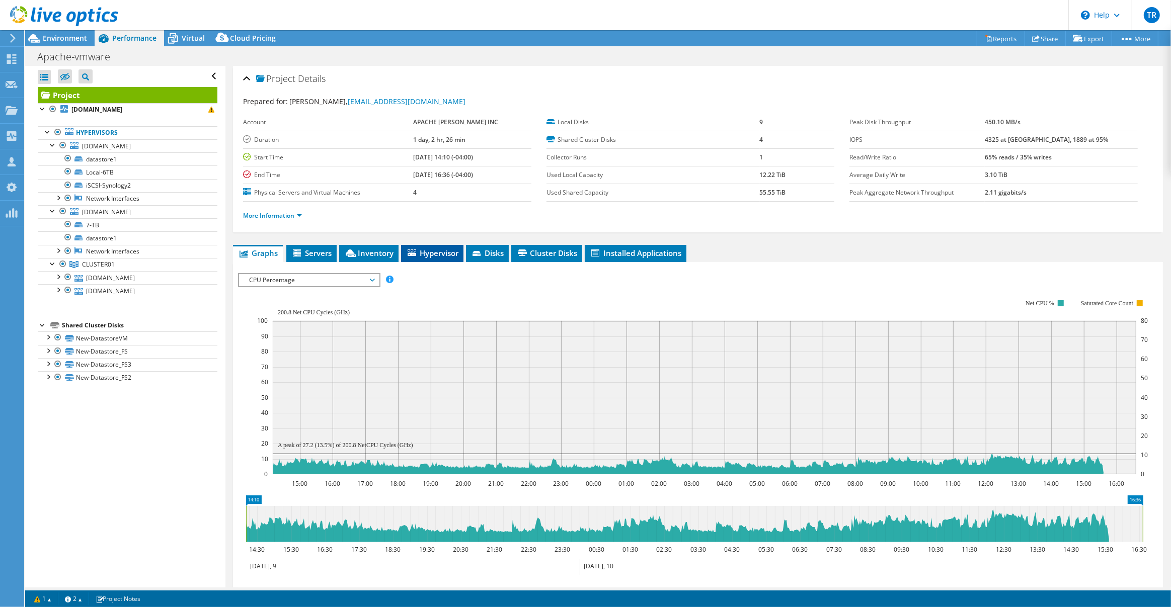
click at [446, 252] on span "Hypervisor" at bounding box center [432, 253] width 52 height 10
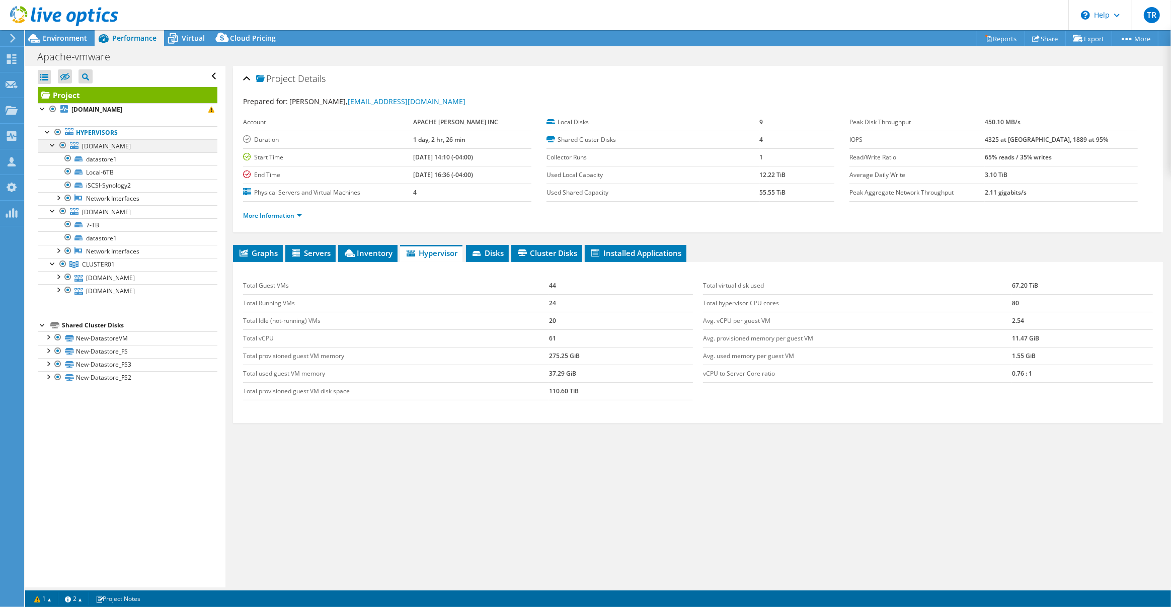
click at [54, 143] on div at bounding box center [53, 144] width 10 height 10
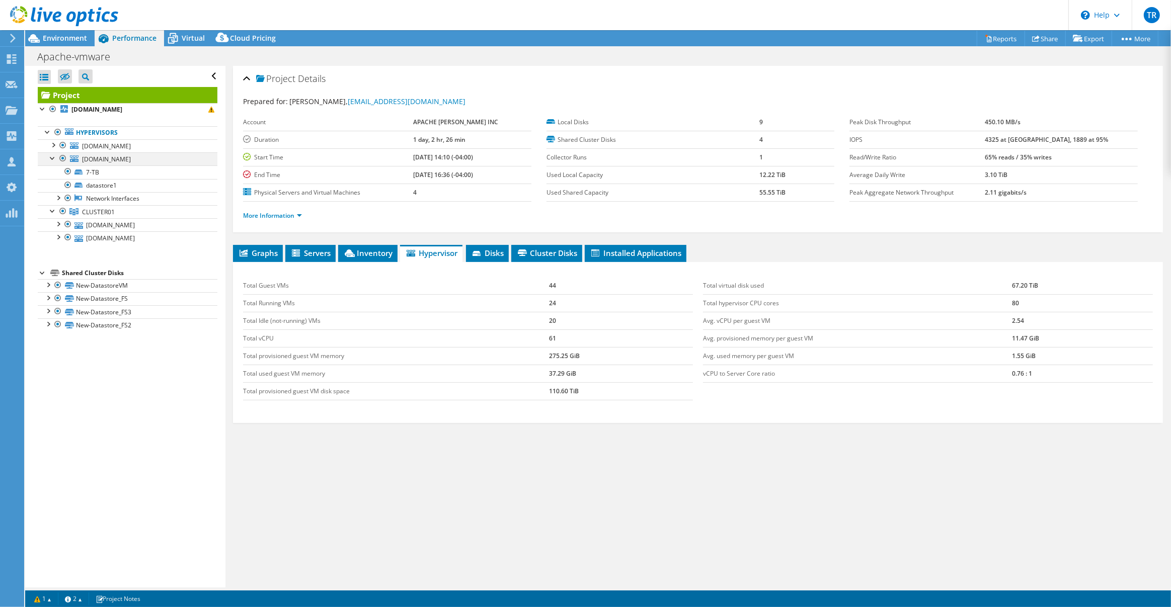
click at [52, 157] on div at bounding box center [53, 157] width 10 height 10
click at [83, 36] on span "Environment" at bounding box center [65, 38] width 44 height 10
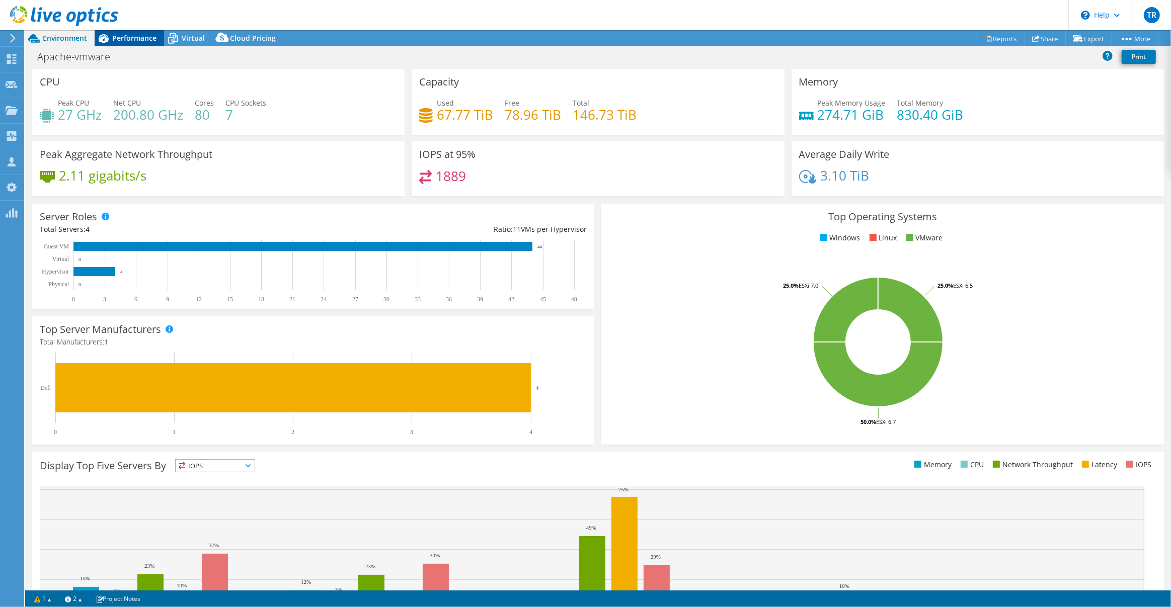
click at [134, 36] on span "Performance" at bounding box center [134, 38] width 44 height 10
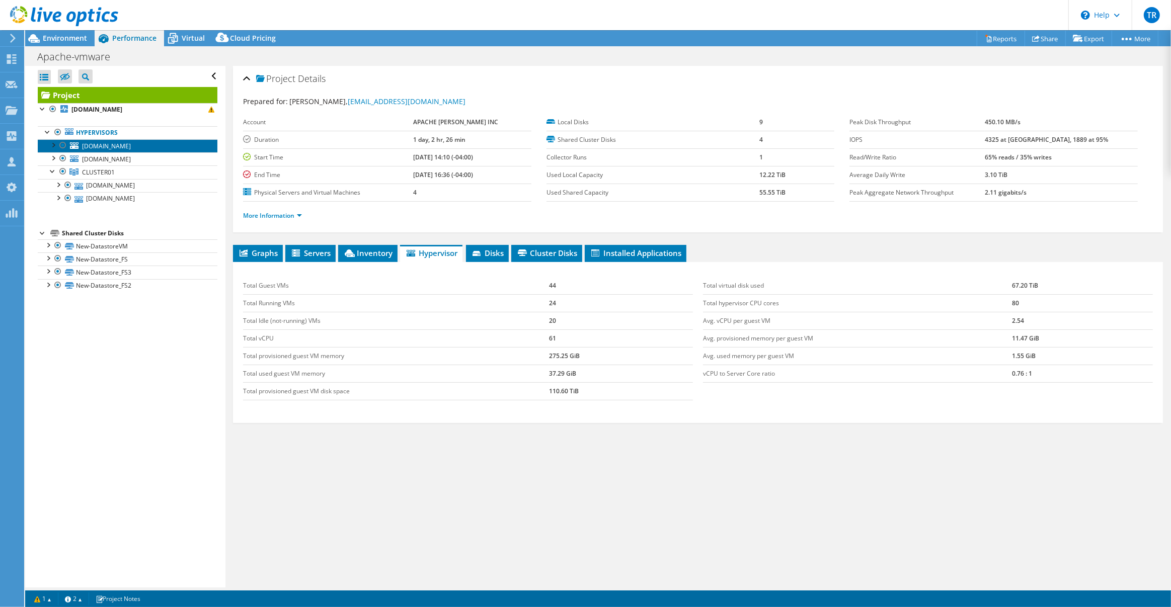
click at [131, 144] on span "[DOMAIN_NAME]" at bounding box center [106, 146] width 49 height 9
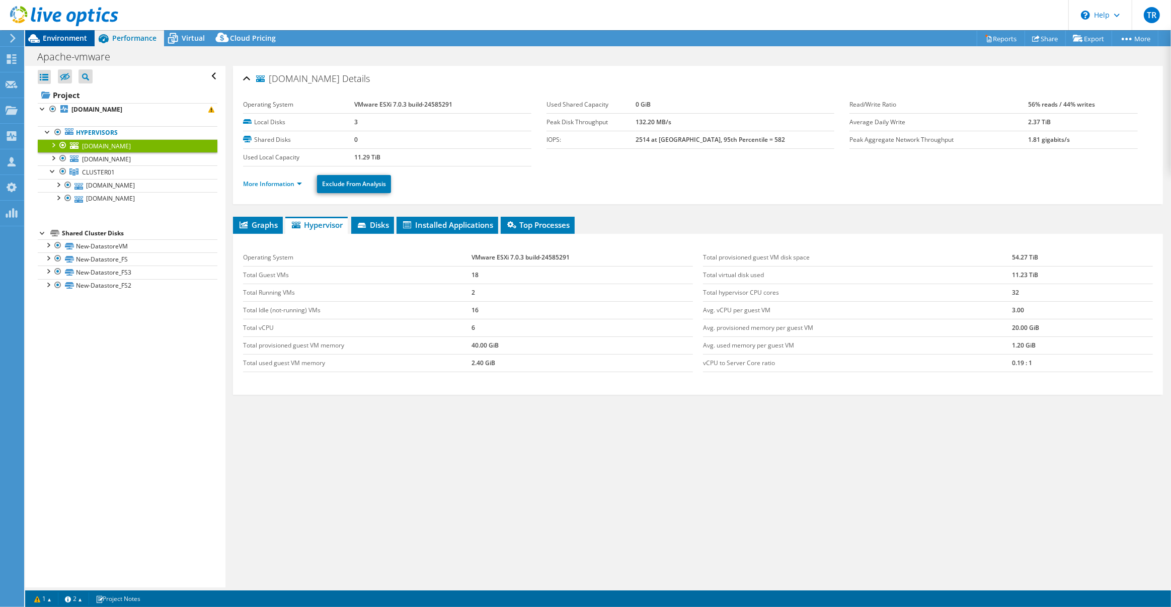
click at [60, 34] on span "Environment" at bounding box center [65, 38] width 44 height 10
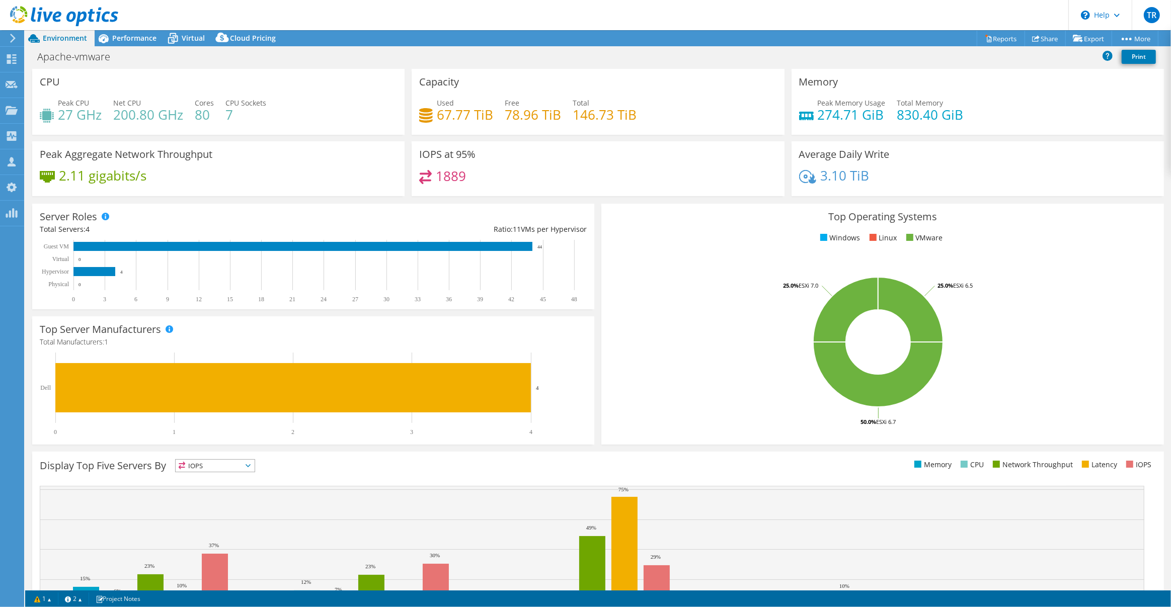
click at [82, 24] on icon at bounding box center [64, 16] width 108 height 21
